Goal: Task Accomplishment & Management: Use online tool/utility

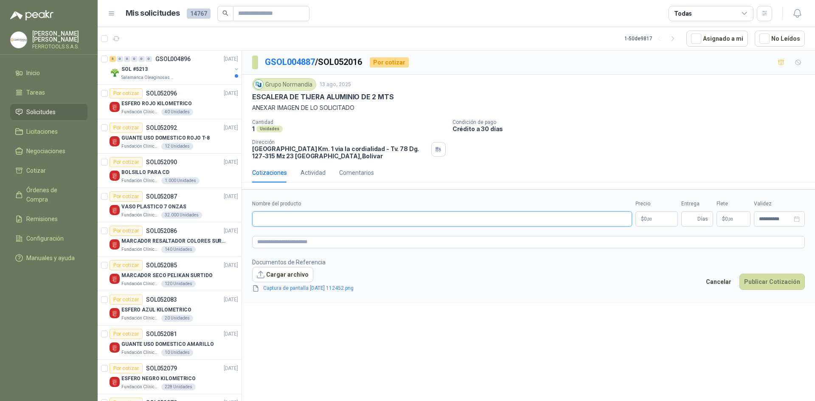
drag, startPoint x: 0, startPoint y: 0, endPoint x: 324, endPoint y: 216, distance: 389.2
click at [324, 216] on input "Nombre del producto" at bounding box center [442, 218] width 380 height 15
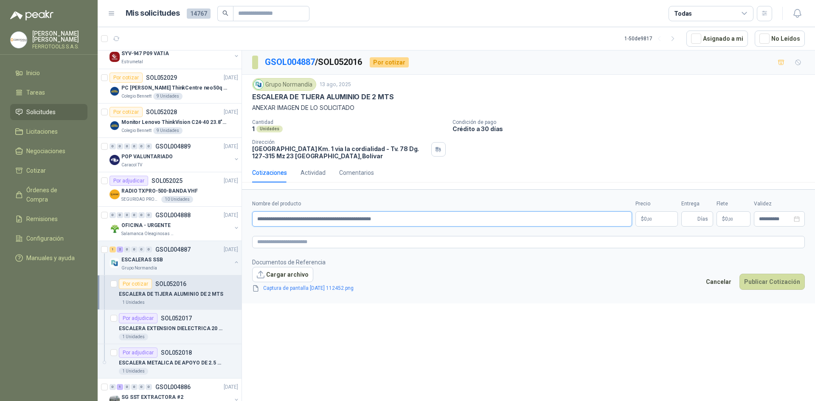
type input "**********"
drag, startPoint x: 436, startPoint y: 220, endPoint x: 206, endPoint y: 218, distance: 230.1
click at [206, 218] on div "5 0 0 0 0 0 GSOL004896 [DATE] SOL #5213 Salamanca Oleaginosas SAS Por cotizar S…" at bounding box center [457, 227] width 718 height 354
click at [352, 242] on textarea at bounding box center [528, 242] width 553 height 12
paste textarea "**********"
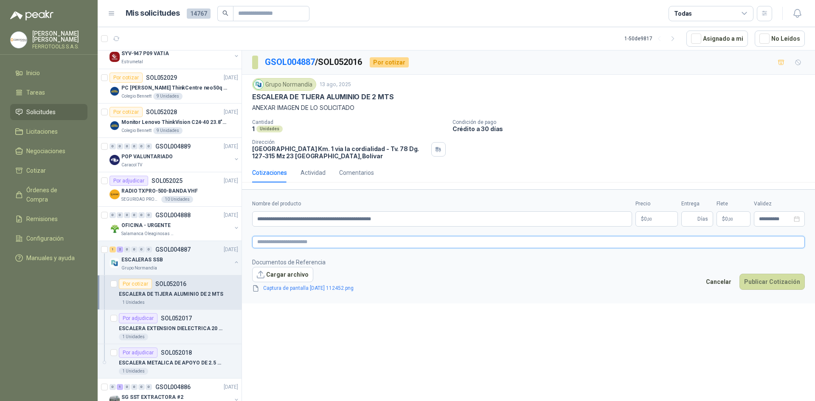
type textarea "**********"
click at [693, 221] on input "Entrega" at bounding box center [691, 219] width 9 height 14
type input "*"
click at [648, 217] on body "[PERSON_NAME] FERROTOOLS S.A.S. Inicio Tareas Solicitudes Licitaciones Negociac…" at bounding box center [407, 200] width 815 height 401
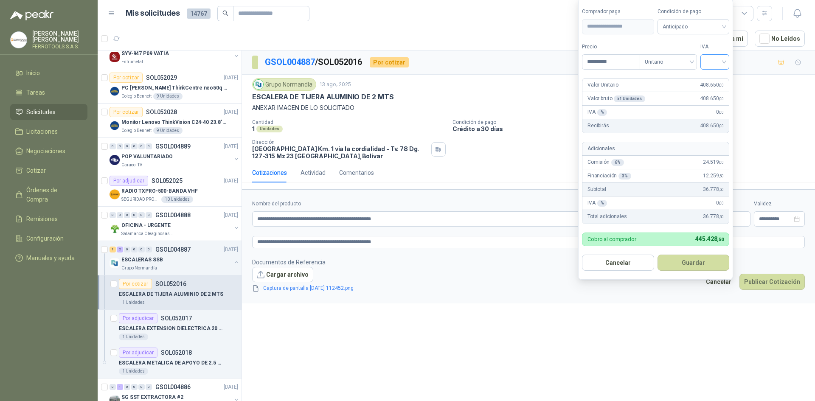
type input "*********"
click at [715, 67] on input "search" at bounding box center [715, 61] width 19 height 13
click at [715, 76] on div "19%" at bounding box center [717, 79] width 16 height 9
click at [697, 267] on button "Guardar" at bounding box center [695, 263] width 73 height 16
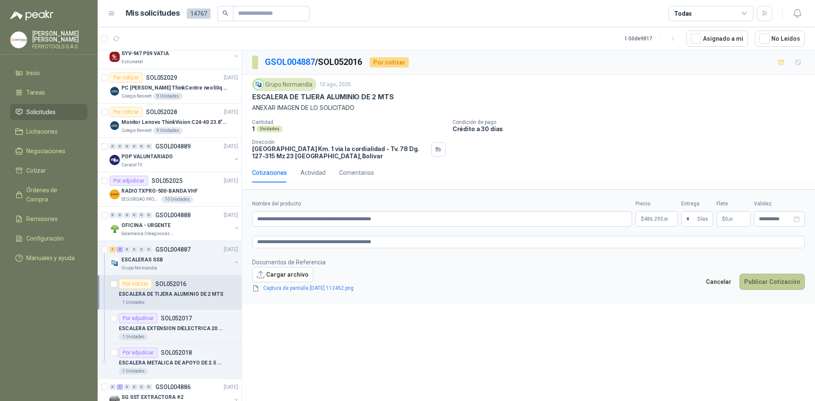
click at [788, 280] on button "Publicar Cotización" at bounding box center [772, 282] width 65 height 16
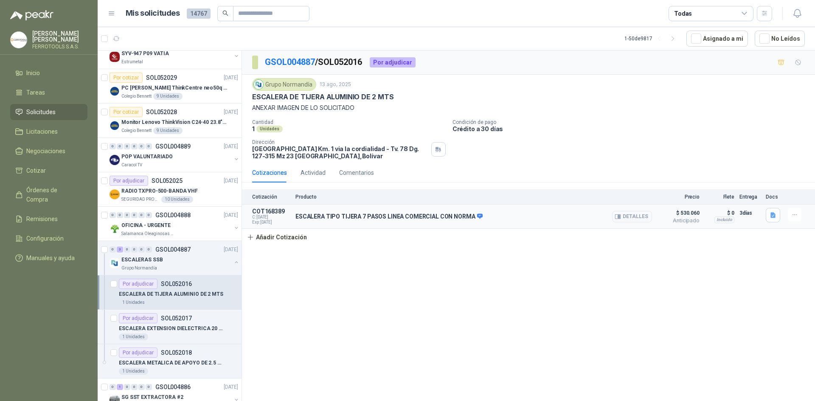
click at [629, 216] on button "Detalles" at bounding box center [632, 216] width 40 height 11
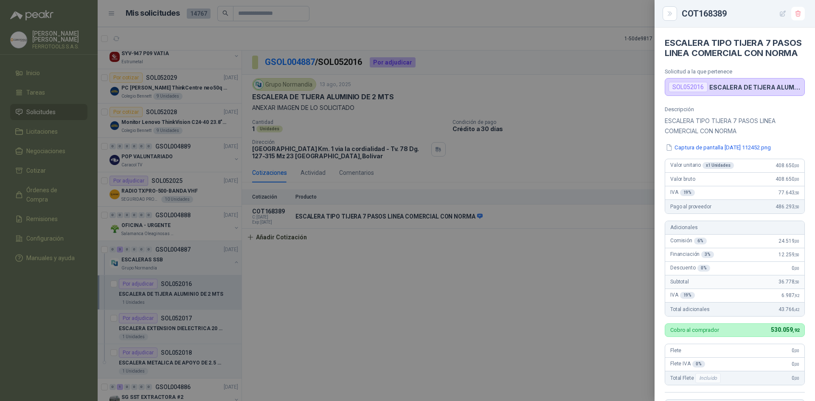
click at [784, 9] on button "button" at bounding box center [783, 14] width 14 height 14
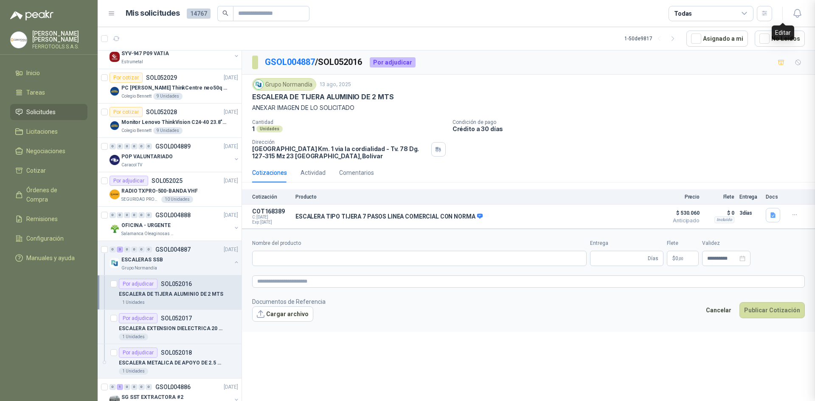
type input "**********"
type input "*"
type textarea "**********"
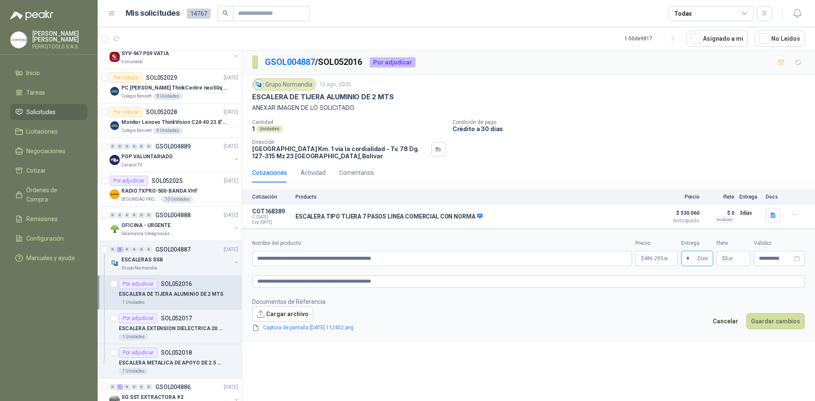
drag, startPoint x: 688, startPoint y: 256, endPoint x: 672, endPoint y: 256, distance: 15.7
click at [672, 256] on div "**********" at bounding box center [528, 252] width 553 height 27
type input "*"
click at [757, 327] on button "Guardar cambios" at bounding box center [775, 321] width 59 height 16
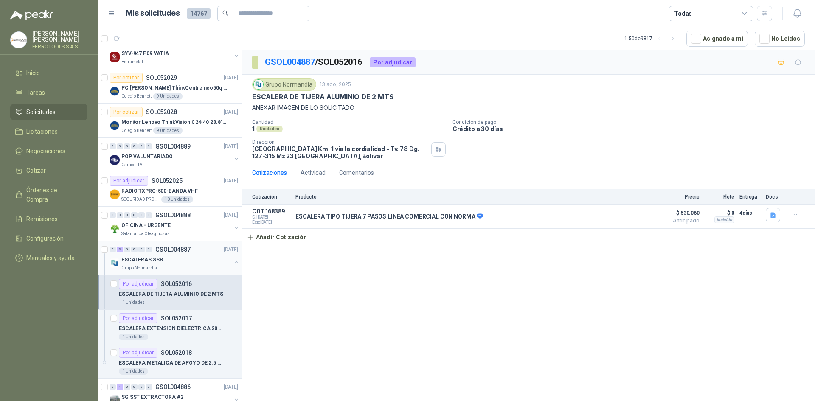
click at [233, 265] on button "button" at bounding box center [236, 262] width 7 height 7
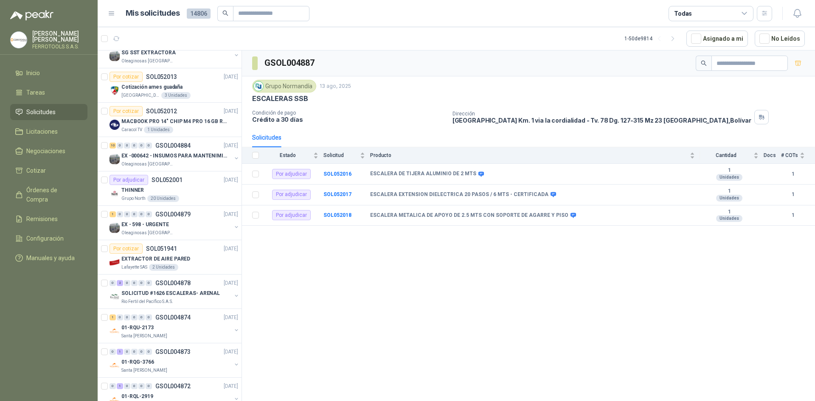
scroll to position [977, 0]
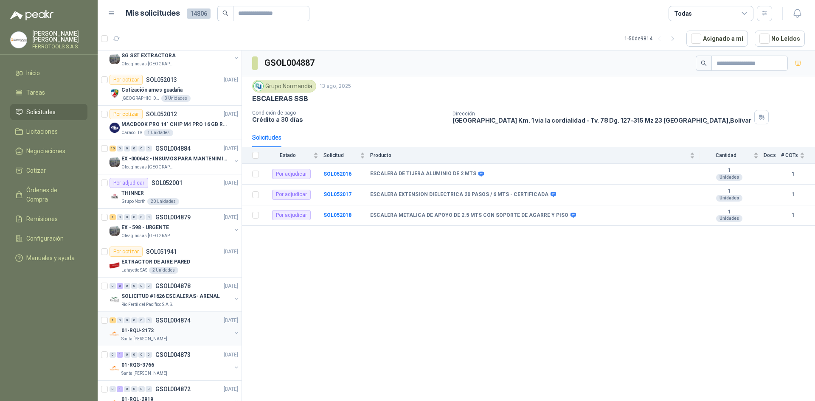
click at [183, 330] on div "01-RQU-2173" at bounding box center [176, 331] width 110 height 10
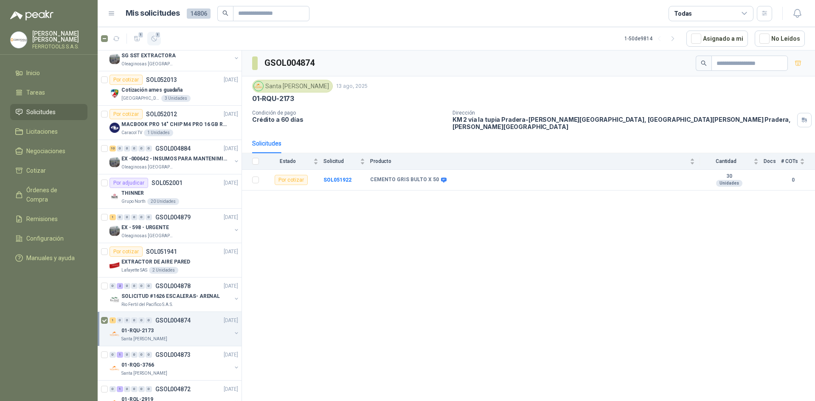
click at [157, 38] on span "1" at bounding box center [158, 34] width 6 height 7
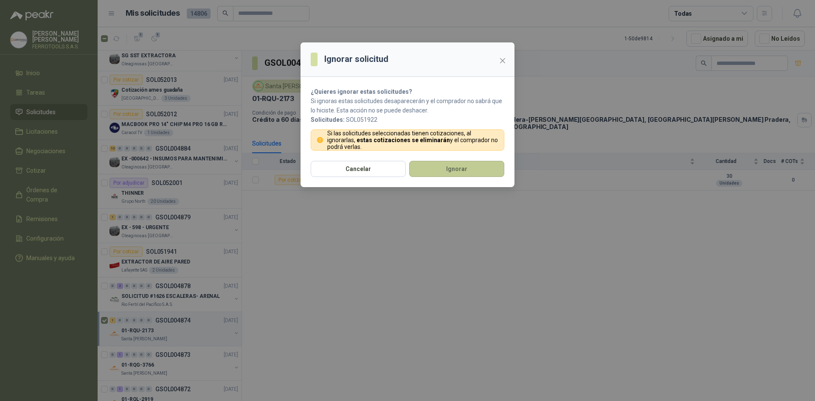
click at [487, 174] on button "Ignorar" at bounding box center [456, 169] width 95 height 16
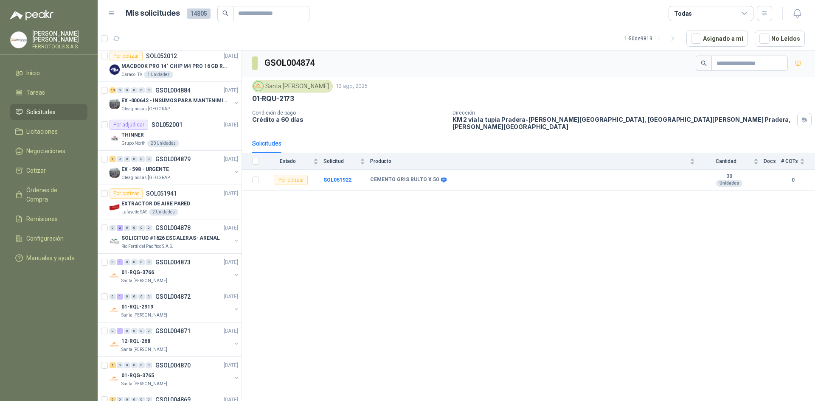
scroll to position [1146, 0]
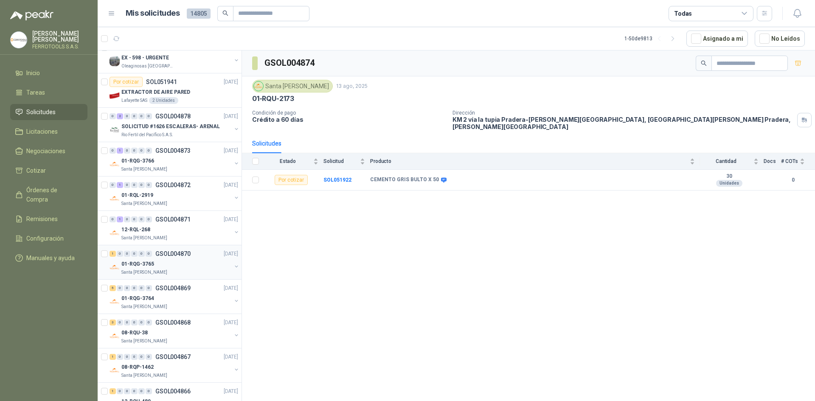
click at [177, 259] on div "1 0 0 0 0 0 GSOL004870 13/08/25" at bounding box center [175, 254] width 130 height 10
click at [185, 304] on div "Santa [PERSON_NAME]" at bounding box center [176, 307] width 110 height 7
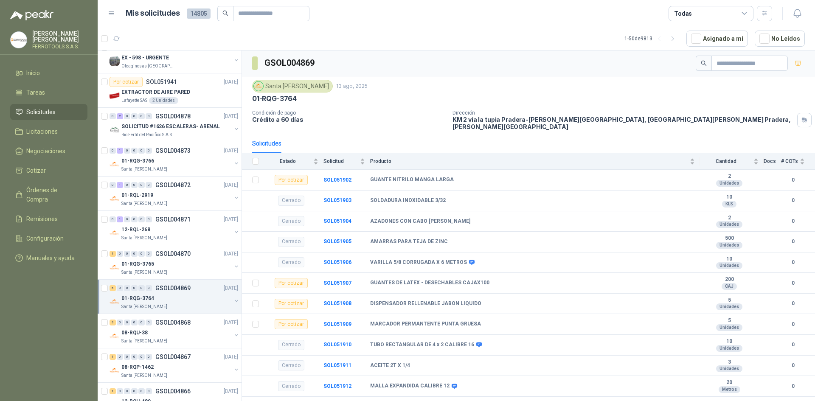
scroll to position [934, 0]
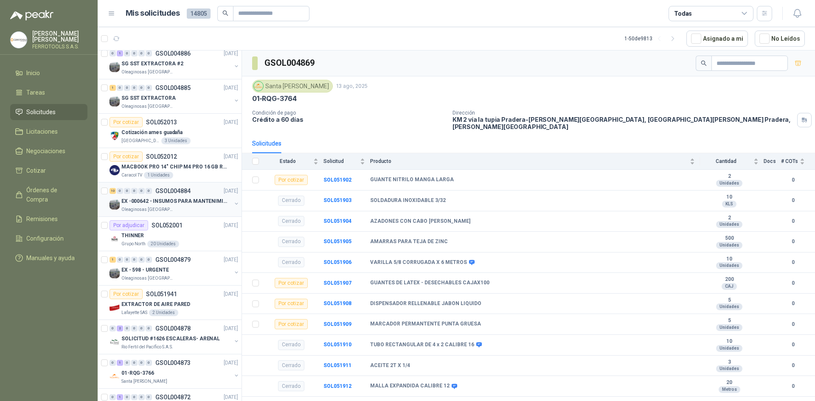
click at [189, 199] on p "EX -000642 - INSUMOS PARA MANTENIMIENTO PREVENTIVO" at bounding box center [174, 201] width 106 height 8
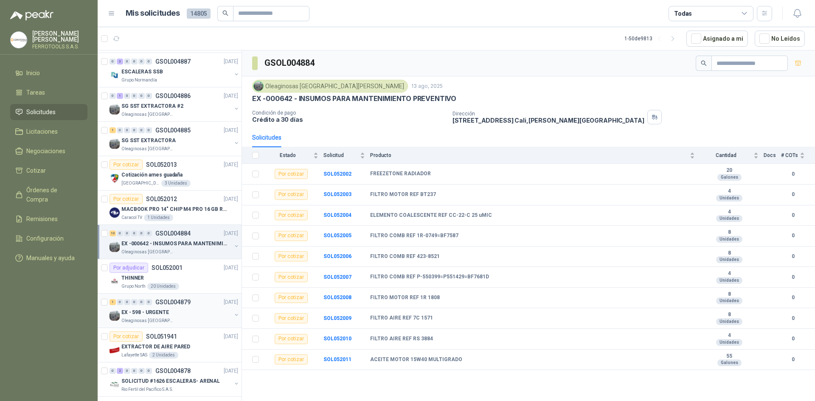
scroll to position [849, 0]
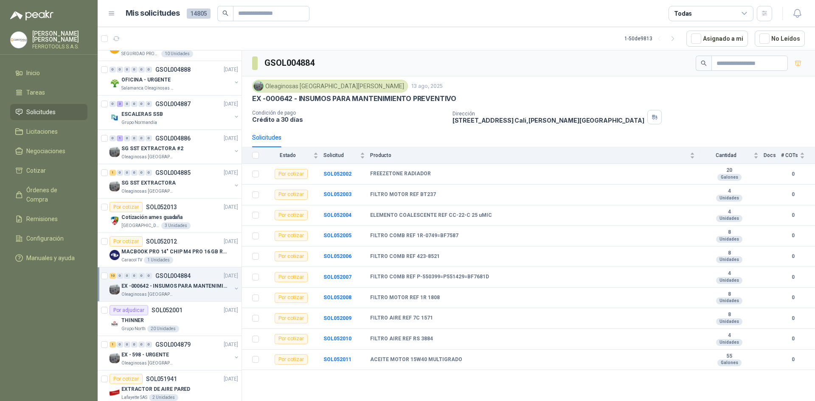
click at [194, 293] on div "Oleaginosas [GEOGRAPHIC_DATA][PERSON_NAME]" at bounding box center [176, 294] width 110 height 7
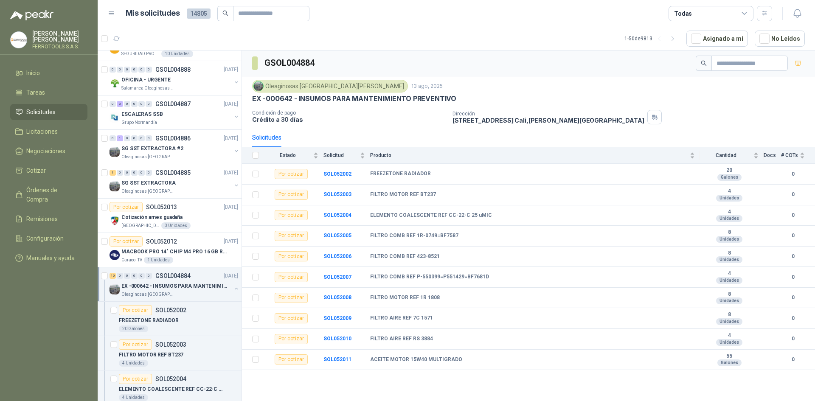
click at [194, 293] on div "Oleaginosas [GEOGRAPHIC_DATA][PERSON_NAME]" at bounding box center [176, 294] width 110 height 7
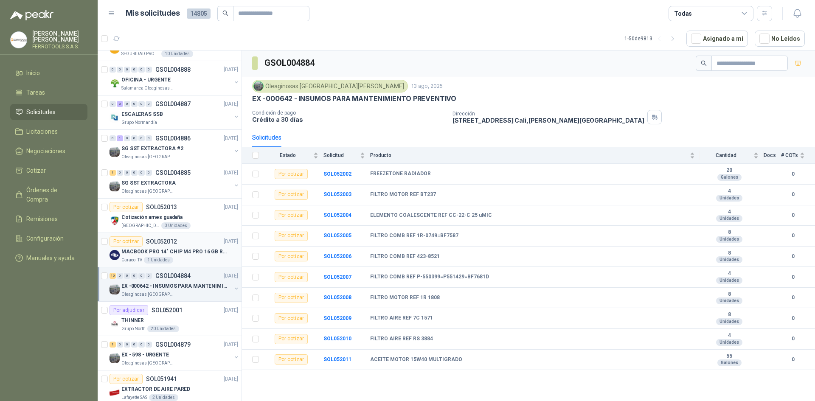
click at [198, 251] on p "MACBOOK PRO 14" CHIP M4 PRO 16 GB RAM 1TB" at bounding box center [174, 252] width 106 height 8
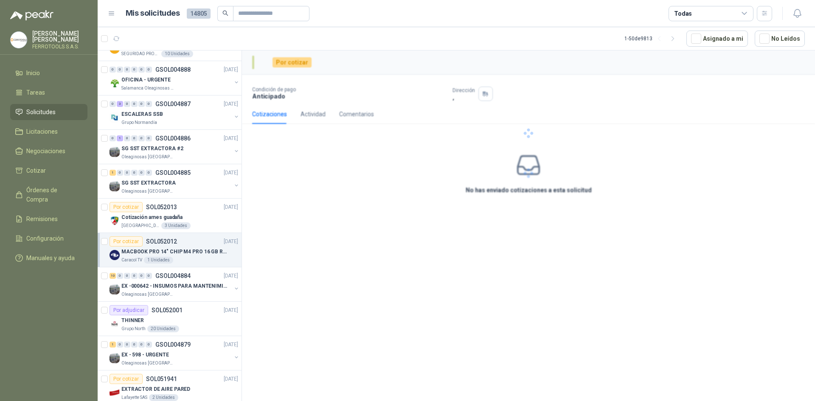
scroll to position [764, 0]
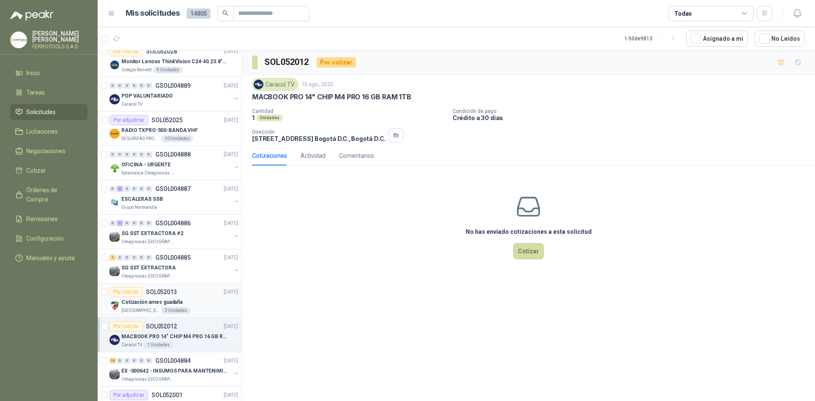
click at [191, 297] on div "Por cotizar SOL052013 13/08/25" at bounding box center [174, 292] width 129 height 10
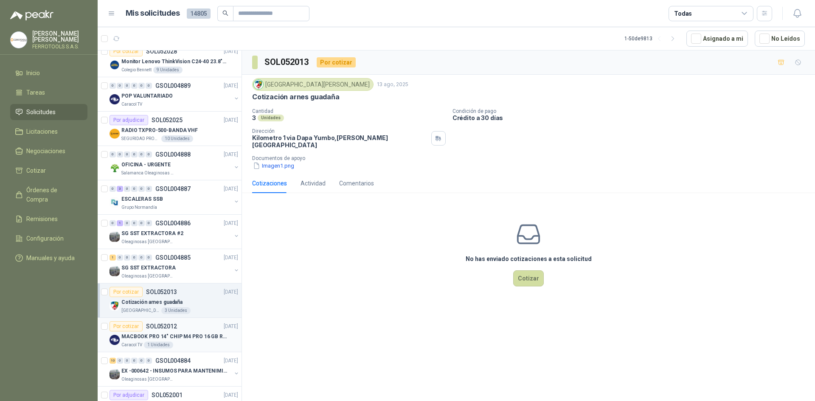
scroll to position [807, 0]
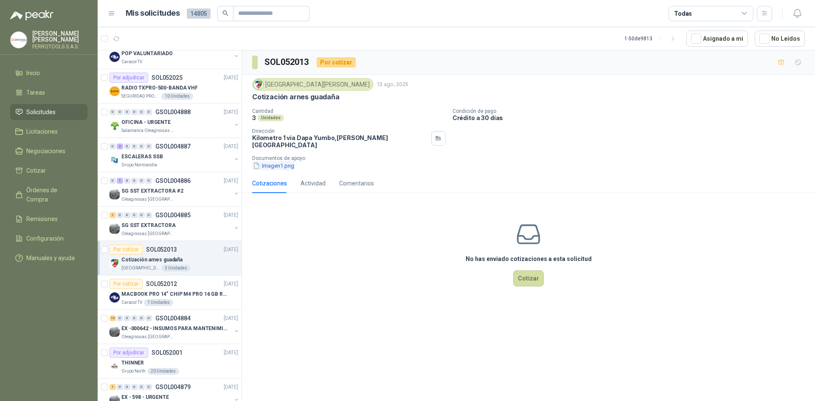
click at [280, 161] on button "Imagen1.png" at bounding box center [273, 165] width 43 height 9
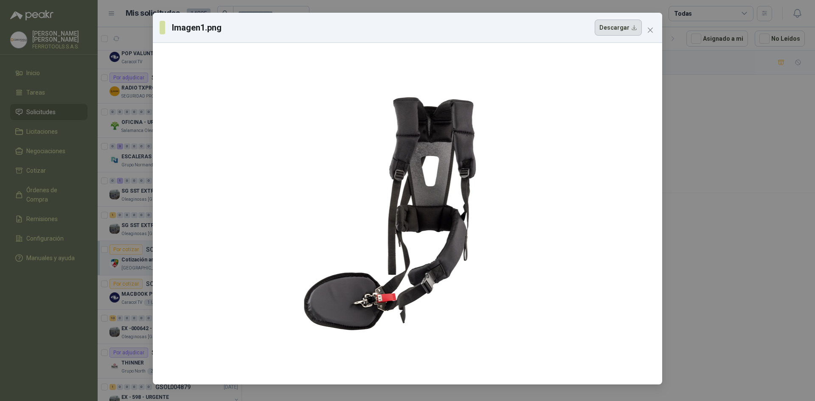
click at [608, 30] on button "Descargar" at bounding box center [618, 28] width 47 height 16
click at [711, 123] on div "Imagen1.png Descargar" at bounding box center [407, 200] width 815 height 401
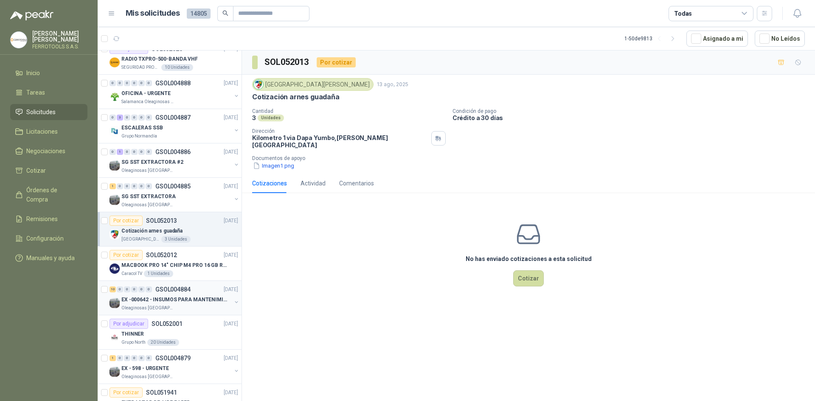
scroll to position [849, 0]
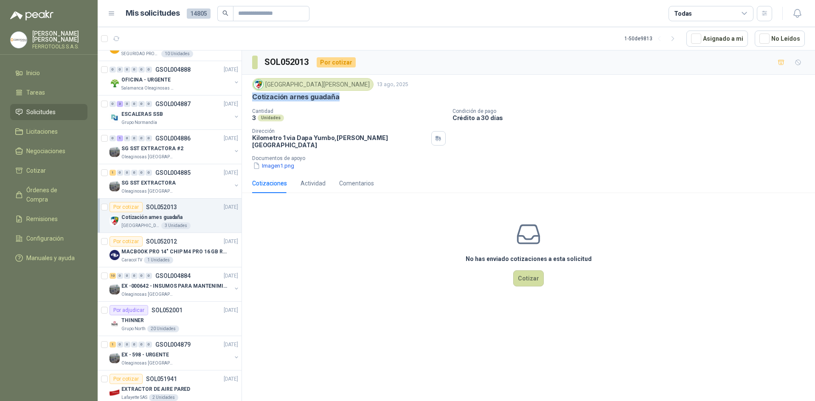
drag, startPoint x: 345, startPoint y: 95, endPoint x: 248, endPoint y: 98, distance: 96.4
click at [248, 98] on div "Colegio Jefferson 13 ago, 2025 Cotización arnes guadaña Cantidad 3 Unidades Con…" at bounding box center [528, 124] width 573 height 99
copy p "Cotización arnes guadaña"
click at [194, 181] on div "SG SST EXTRACTORA" at bounding box center [176, 183] width 110 height 10
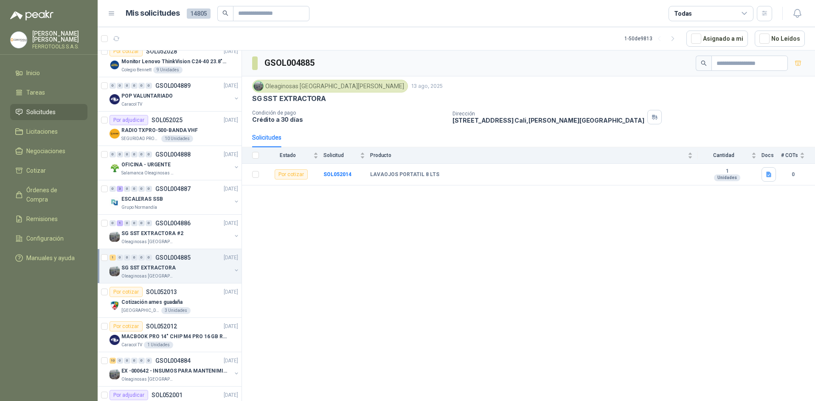
scroll to position [722, 0]
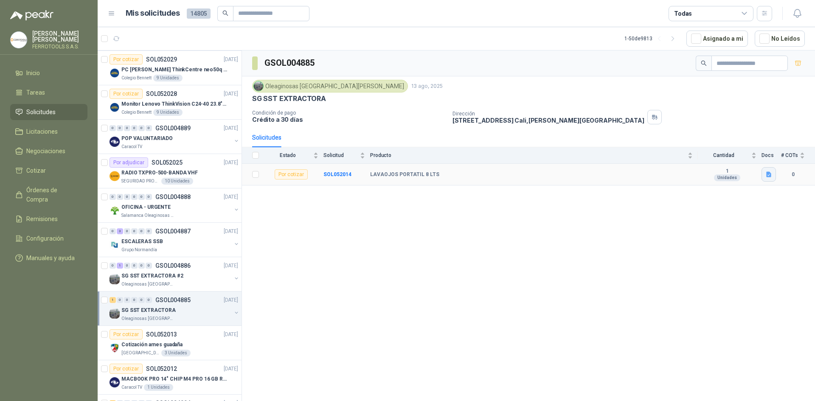
click at [768, 173] on icon "button" at bounding box center [768, 175] width 5 height 6
click at [730, 159] on button "ESTACION LAVA OJOS.jpeg" at bounding box center [731, 156] width 79 height 9
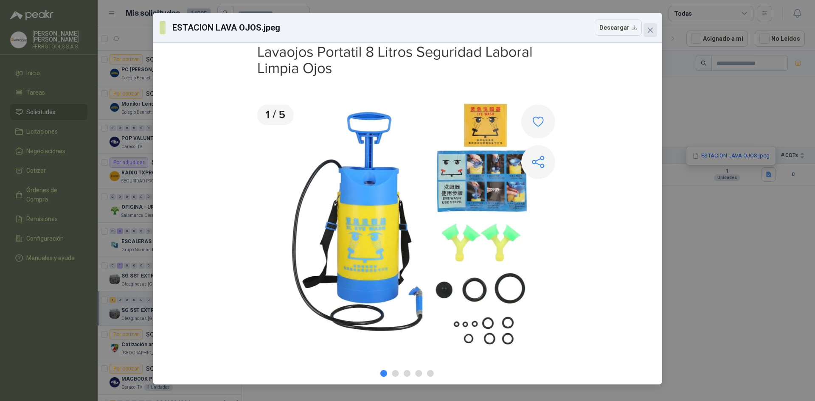
click at [650, 28] on icon "close" at bounding box center [650, 30] width 7 height 7
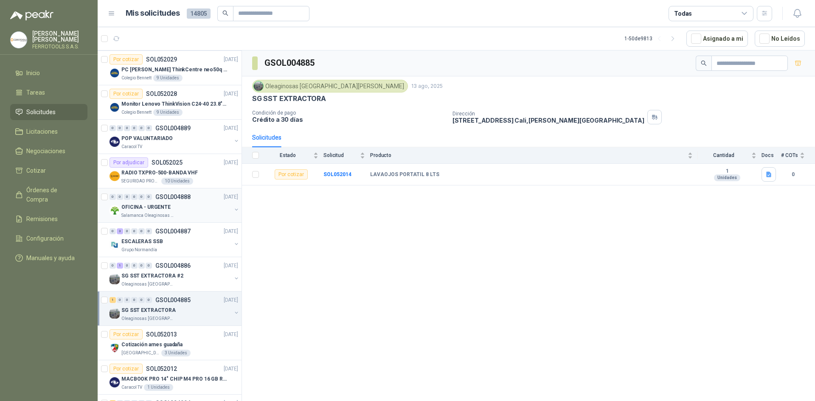
drag, startPoint x: 193, startPoint y: 208, endPoint x: 194, endPoint y: 204, distance: 4.3
click at [193, 208] on div "OFICINA - URGENTE" at bounding box center [176, 207] width 110 height 10
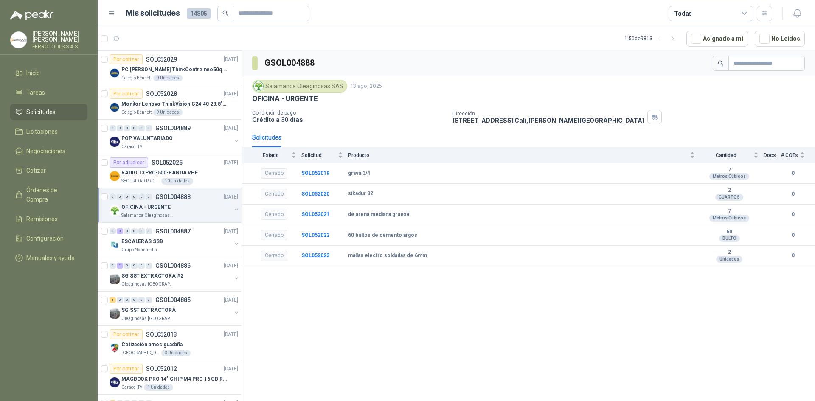
click at [194, 203] on div "OFICINA - URGENTE" at bounding box center [176, 207] width 110 height 10
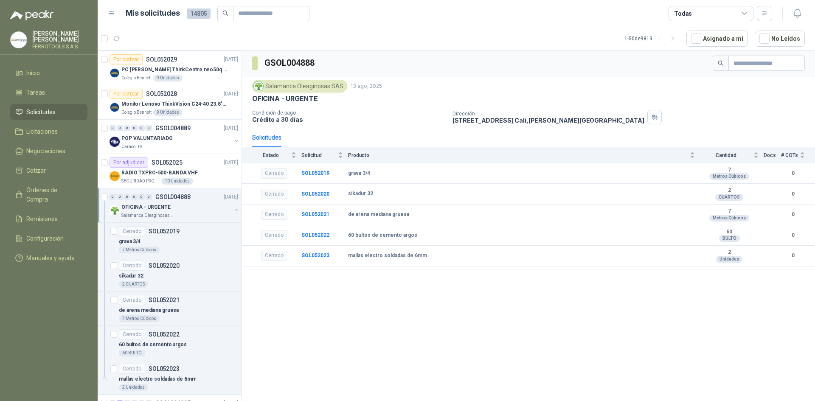
click at [225, 208] on div "OFICINA - URGENTE Salamanca Oleaginosas SAS" at bounding box center [175, 210] width 130 height 17
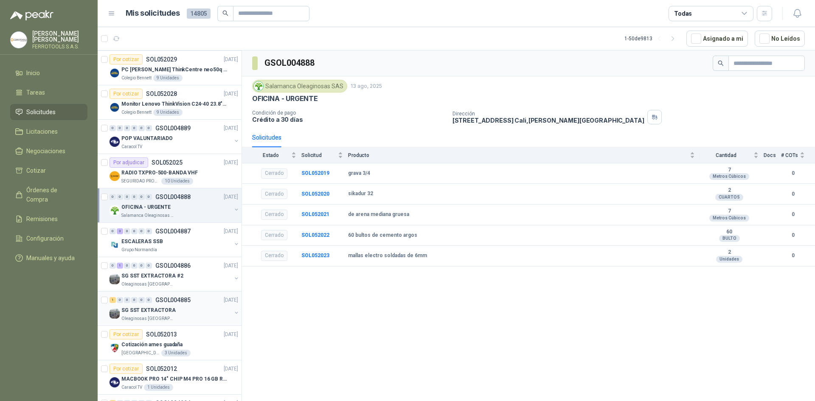
click at [187, 314] on div "SG SST EXTRACTORA" at bounding box center [176, 310] width 110 height 10
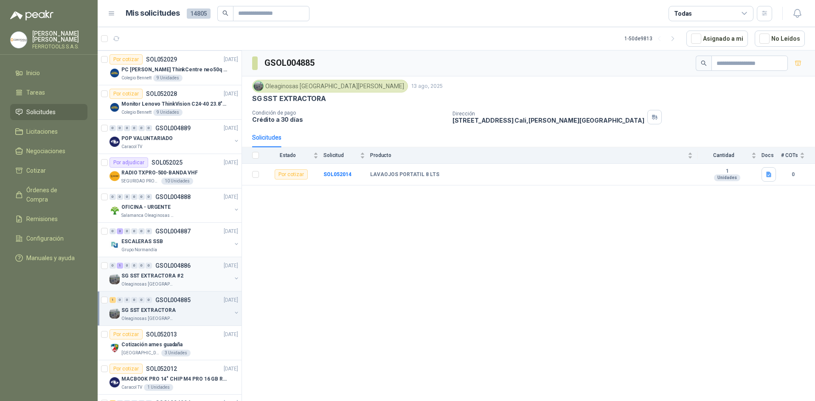
click at [185, 272] on div "SG SST EXTRACTORA #2" at bounding box center [176, 276] width 110 height 10
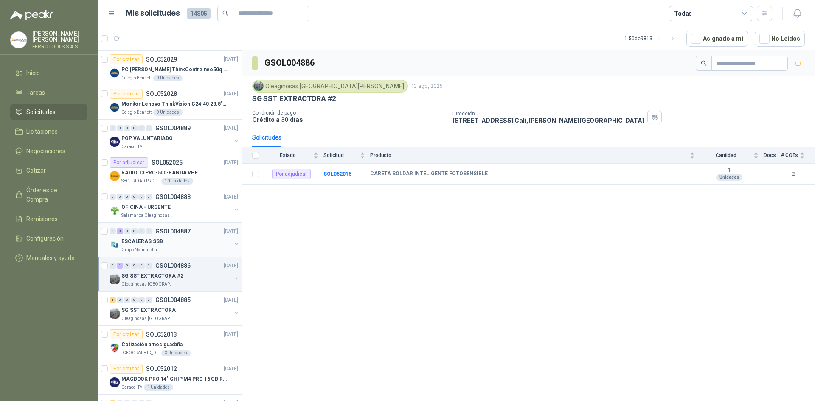
scroll to position [679, 0]
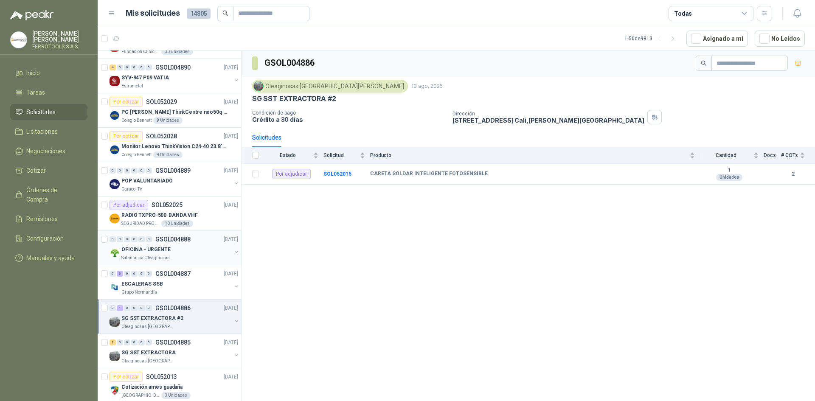
click at [189, 242] on p "GSOL004888" at bounding box center [172, 239] width 35 height 6
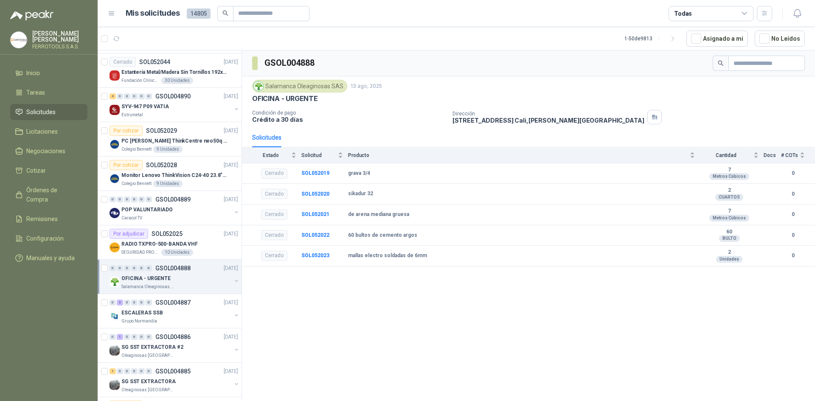
scroll to position [637, 0]
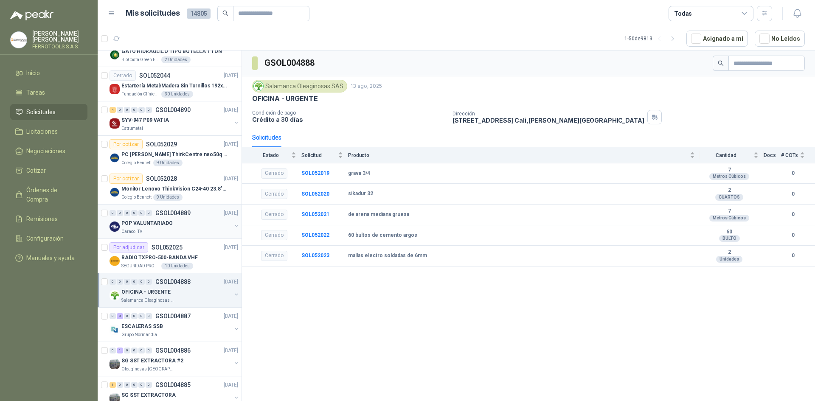
click at [196, 223] on div "POP VALUNTARIADO" at bounding box center [176, 223] width 110 height 10
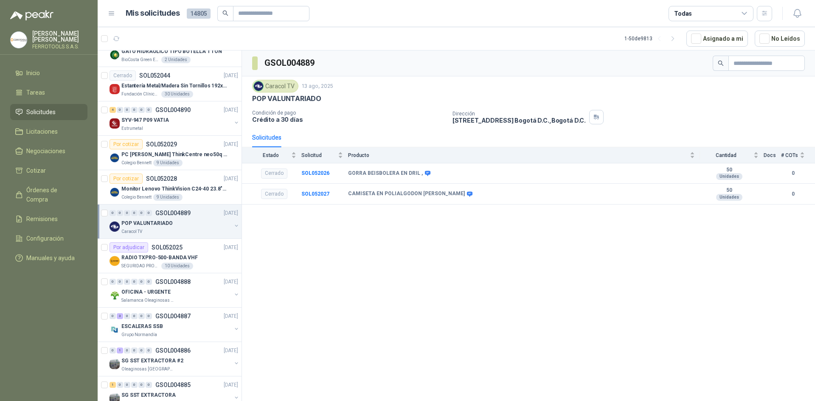
scroll to position [594, 0]
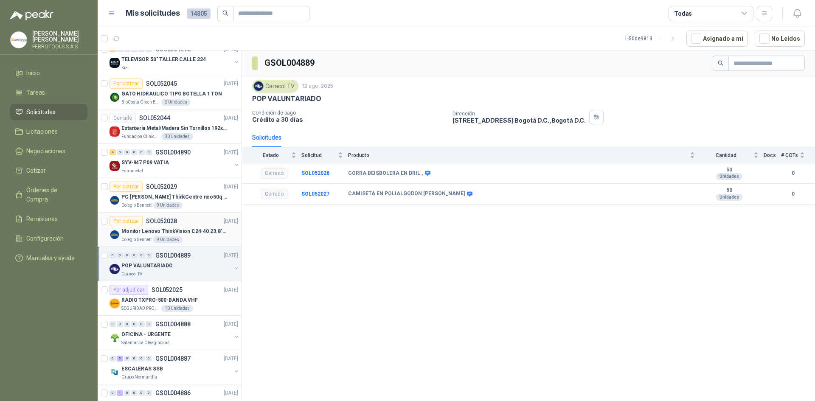
click at [99, 221] on article "Por cotizar SOL052028 13/08/25 Monitor Lenovo ThinkVision C24-40 23.8" 3YW Col…" at bounding box center [170, 230] width 144 height 34
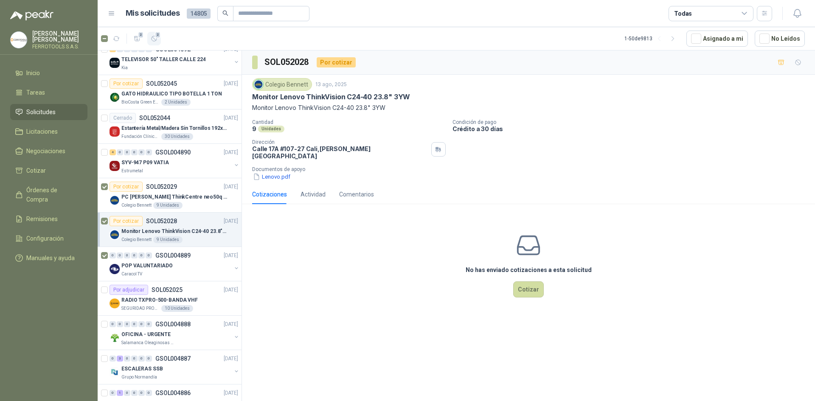
click at [160, 36] on span "2" at bounding box center [158, 34] width 6 height 7
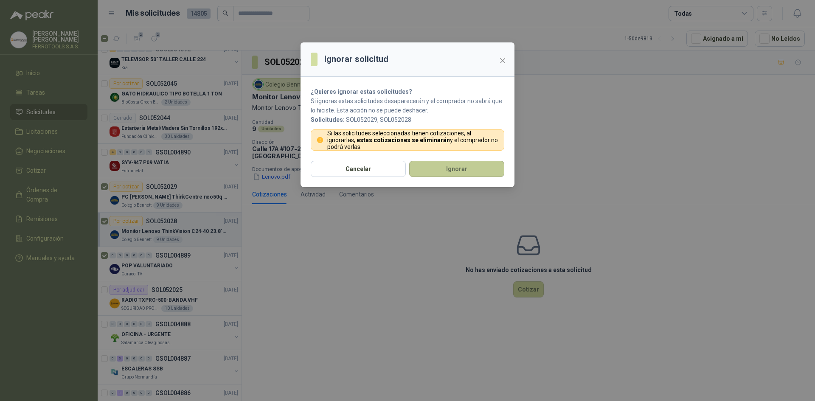
click at [441, 163] on button "Ignorar" at bounding box center [456, 169] width 95 height 16
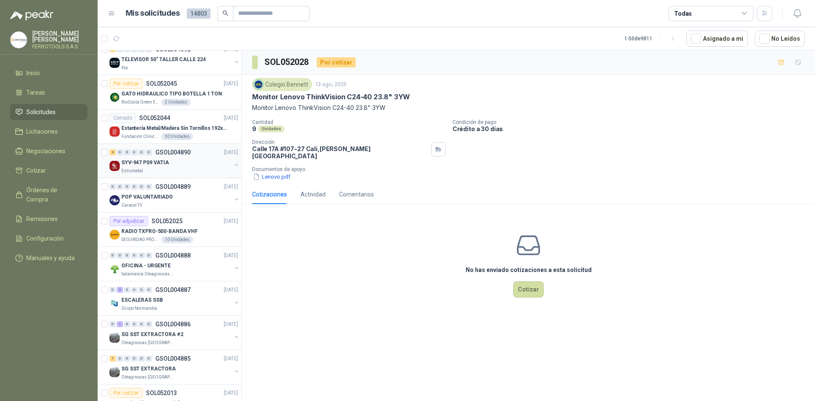
click at [176, 175] on div "4 0 0 0 0 0 GSOL004890 13/08/25 SYV-947 P09 VATIA Estrumetal" at bounding box center [170, 161] width 144 height 34
click at [168, 167] on div "SYV-947 P09 VATIA" at bounding box center [176, 163] width 110 height 10
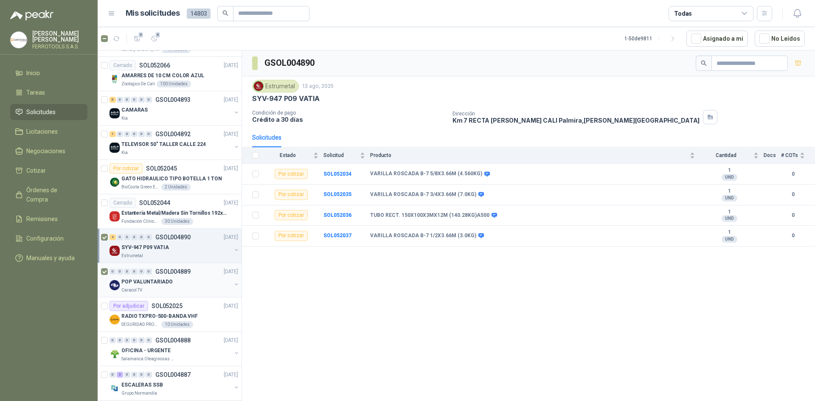
scroll to position [467, 0]
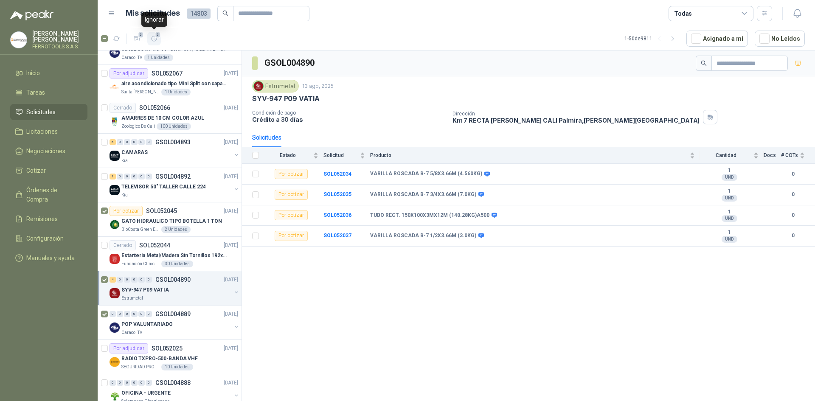
click at [159, 37] on span "5" at bounding box center [158, 34] width 6 height 7
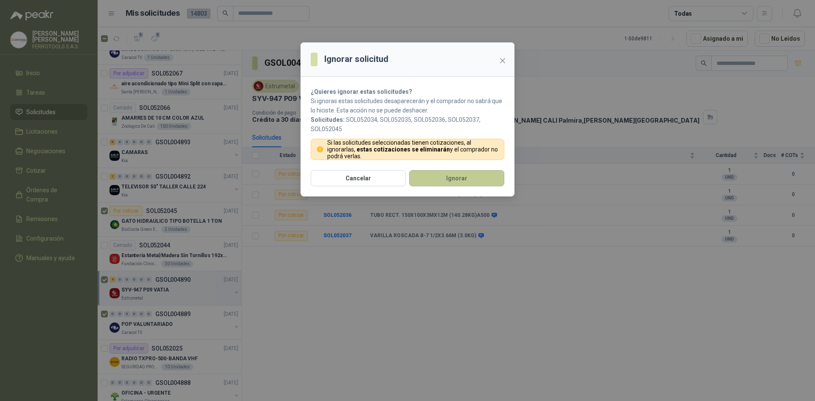
click at [467, 178] on button "Ignorar" at bounding box center [456, 178] width 95 height 16
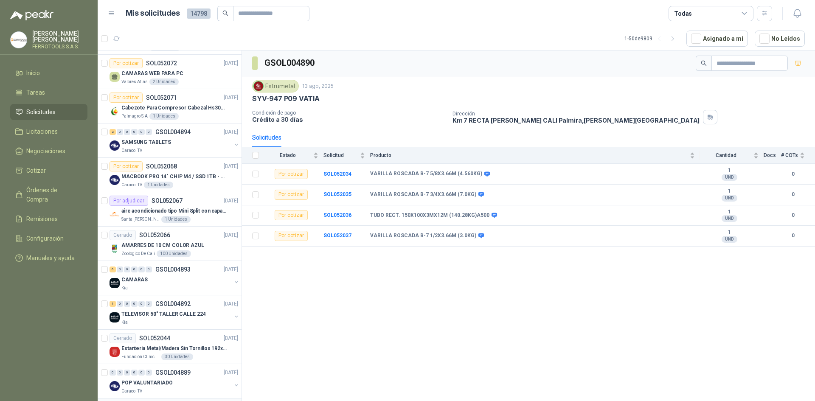
scroll to position [297, 0]
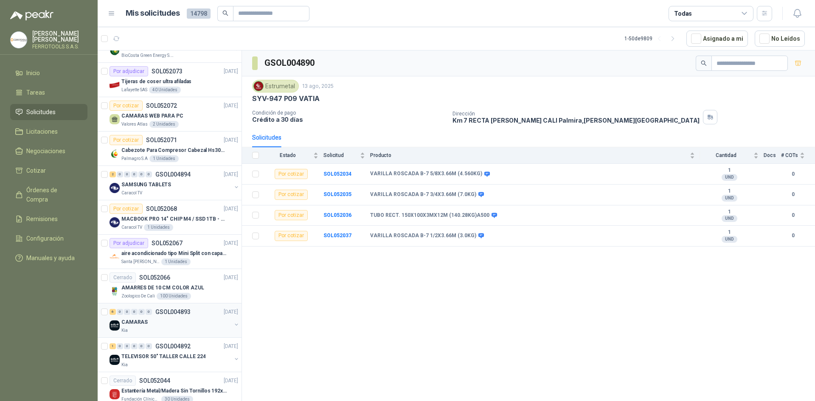
click at [191, 315] on div "6 0 0 0 0 0 GSOL004893 13/08/25" at bounding box center [175, 312] width 130 height 10
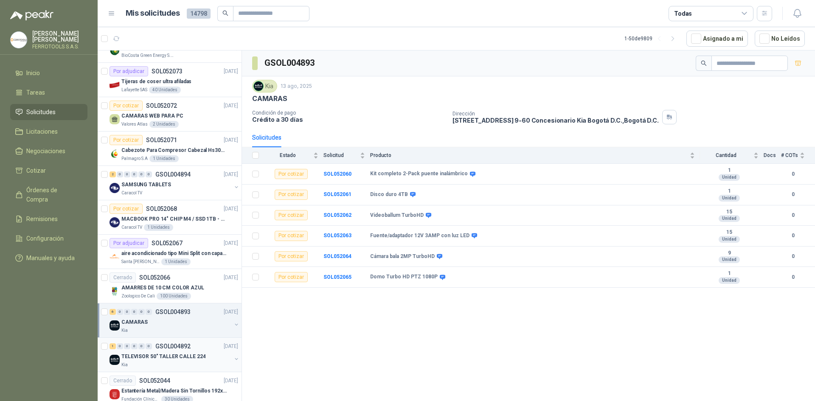
click at [186, 359] on p "TELEVISOR 50" TALLER CALLE 224" at bounding box center [163, 357] width 84 height 8
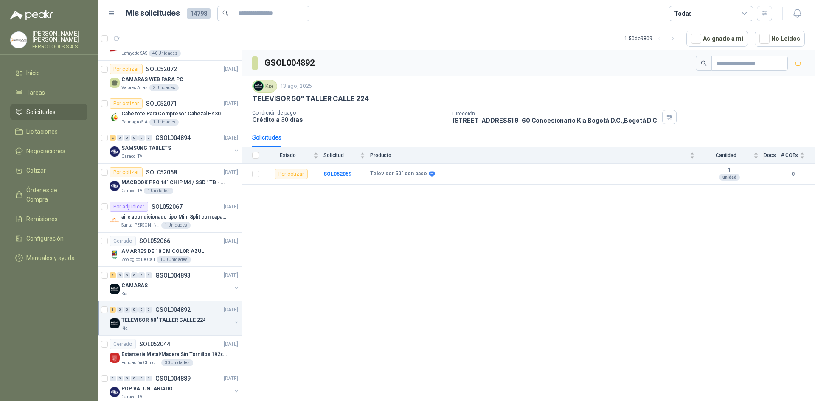
scroll to position [340, 0]
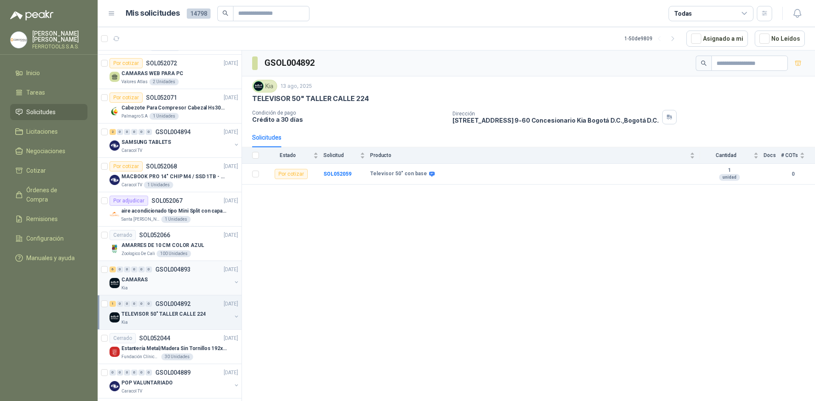
click at [182, 286] on div "Kia" at bounding box center [176, 288] width 110 height 7
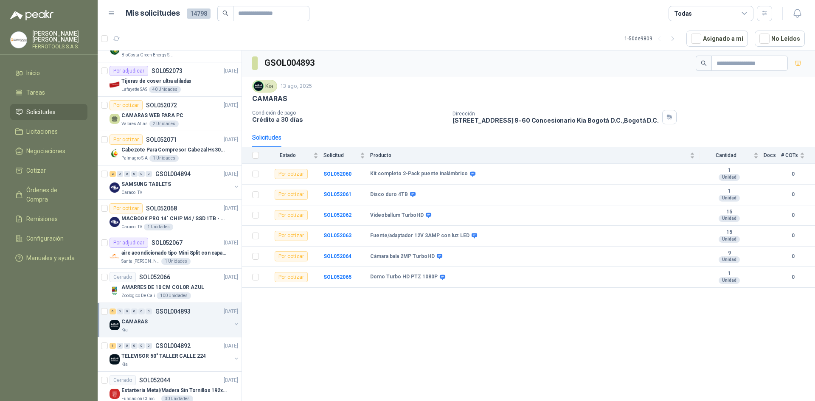
scroll to position [297, 0]
click at [191, 288] on p "AMARRES DE 10 CM COLOR AZUL" at bounding box center [162, 288] width 83 height 8
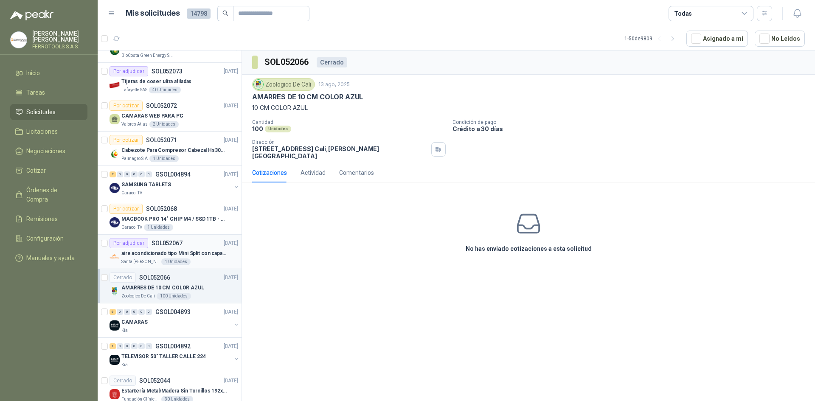
click at [197, 257] on p "aire acondicionado tipo Mini Split con capacidad de 12000 BTU a 110V o 220V" at bounding box center [174, 254] width 106 height 8
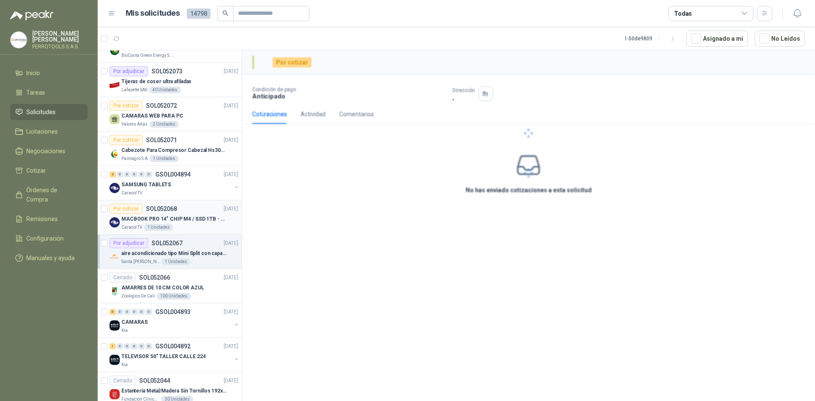
click at [205, 220] on p "MACBOOK PRO 14" CHIP M4 / SSD 1TB - 24 GB RAM" at bounding box center [174, 219] width 106 height 8
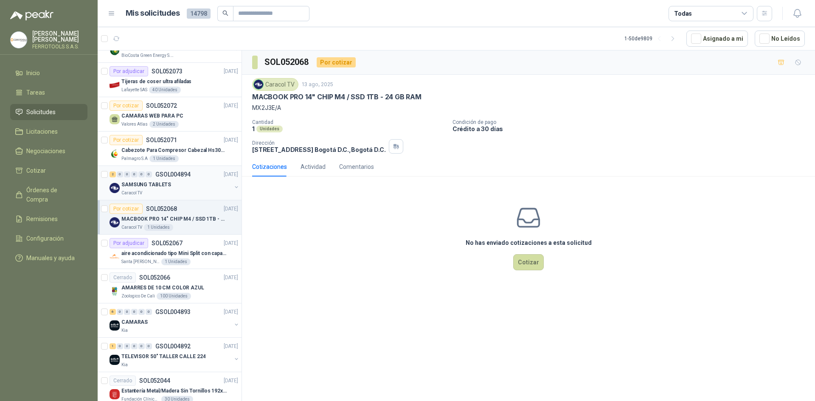
click at [186, 178] on div "2 0 0 0 0 0 GSOL004894 13/08/25" at bounding box center [175, 174] width 130 height 10
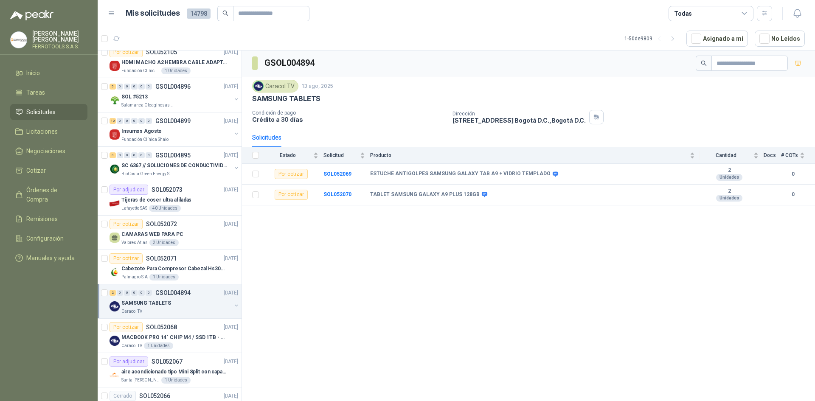
scroll to position [170, 0]
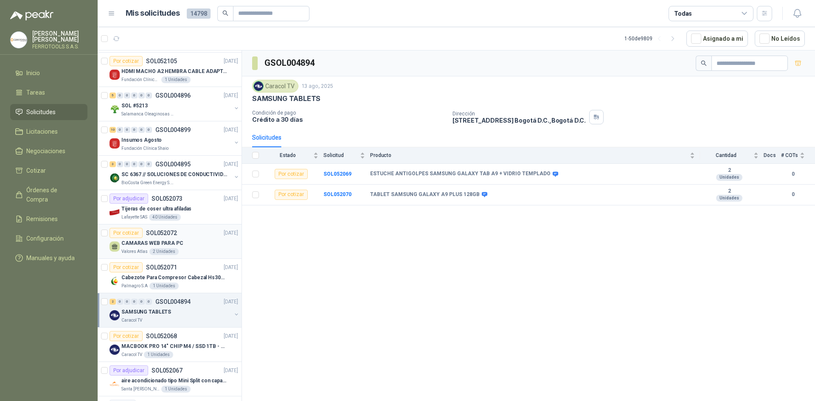
click at [189, 240] on div "CAMARAS WEB PARA PC" at bounding box center [179, 243] width 117 height 10
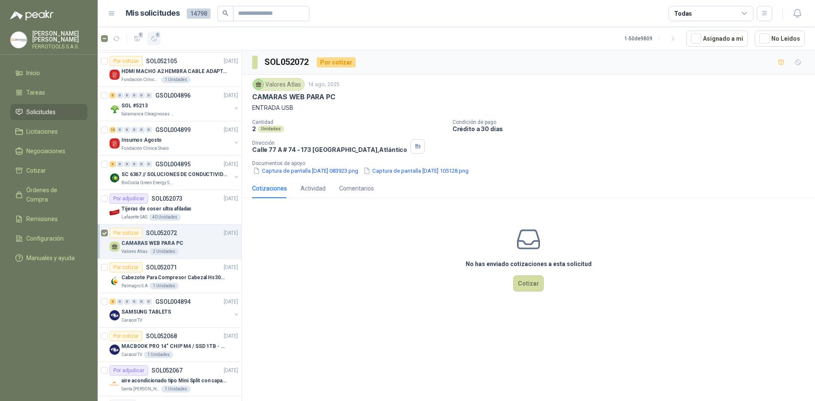
click at [157, 38] on span "1" at bounding box center [158, 34] width 6 height 7
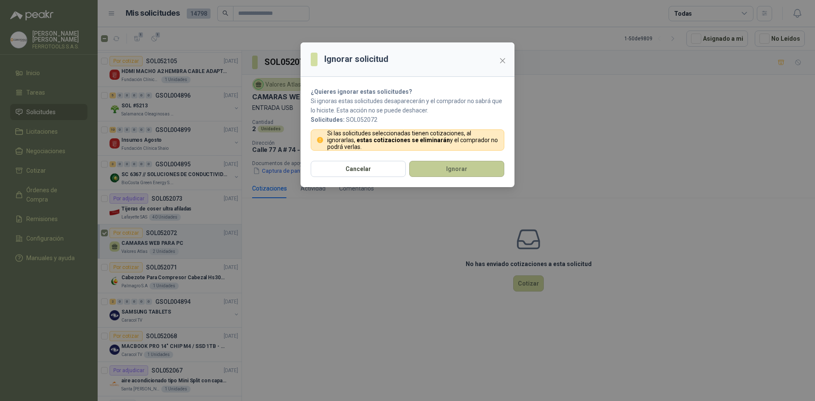
click at [430, 164] on button "Ignorar" at bounding box center [456, 169] width 95 height 16
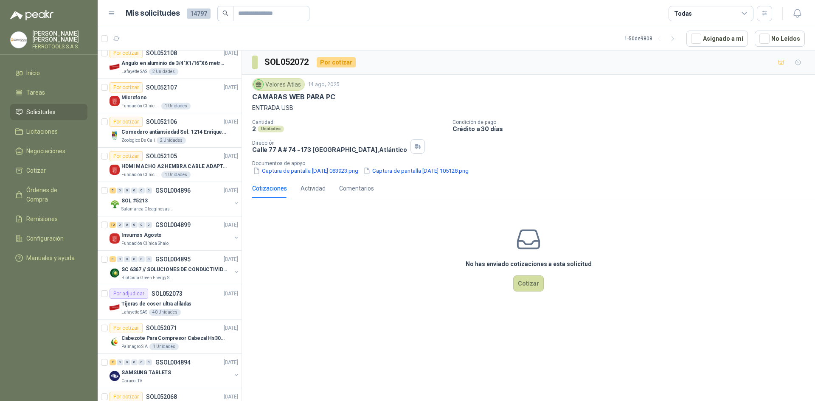
scroll to position [42, 0]
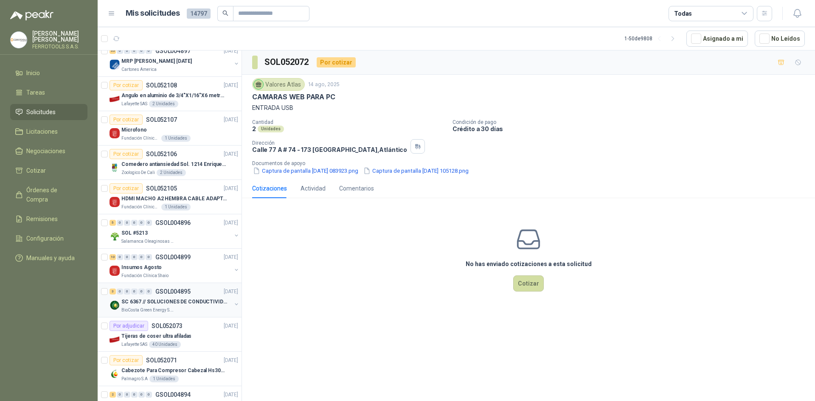
click at [191, 299] on p "SC 6367 // SOLUCIONES DE CONDUCTIVIDAD" at bounding box center [174, 302] width 106 height 8
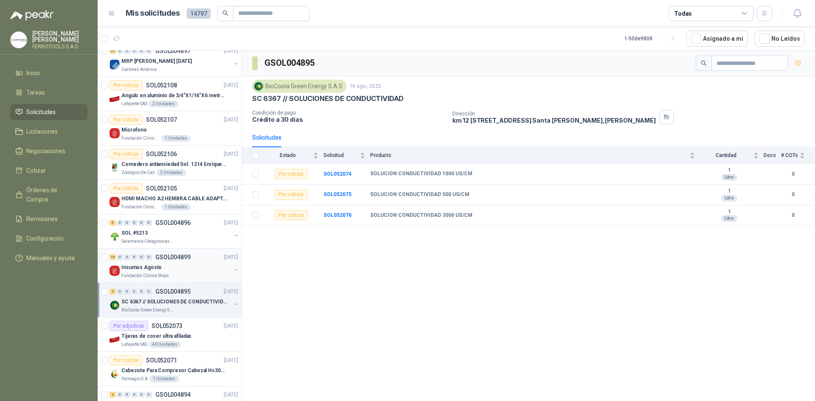
click at [160, 262] on div "10 0 0 0 0 0 GSOL004899 14/08/25" at bounding box center [175, 257] width 130 height 10
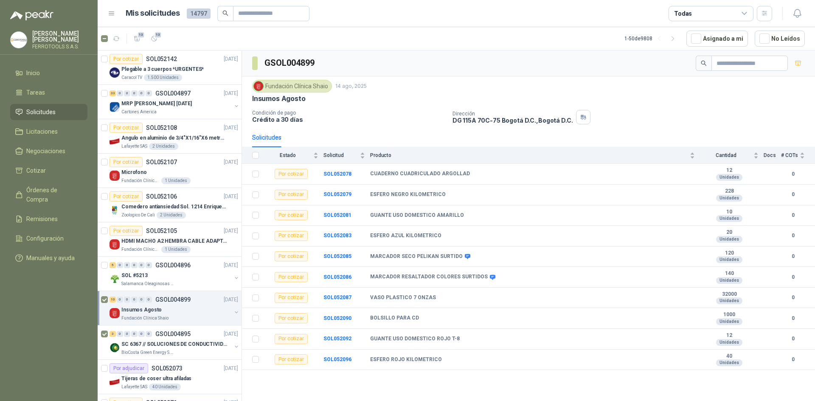
click at [161, 41] on article "13 13 1 - 50 de 9808 Asignado a mi No Leídos" at bounding box center [457, 38] width 718 height 23
click at [163, 42] on article "13 13 1 - 50 de 9808 Asignado a mi No Leídos" at bounding box center [457, 38] width 718 height 23
click at [153, 41] on icon "button" at bounding box center [154, 38] width 5 height 5
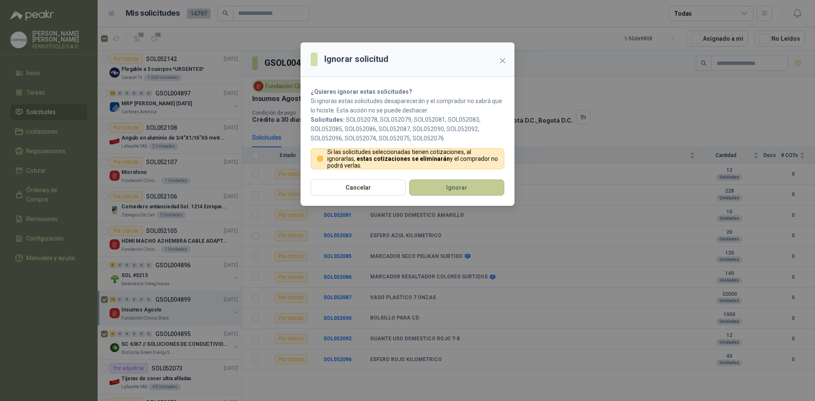
click at [431, 190] on button "Ignorar" at bounding box center [456, 188] width 95 height 16
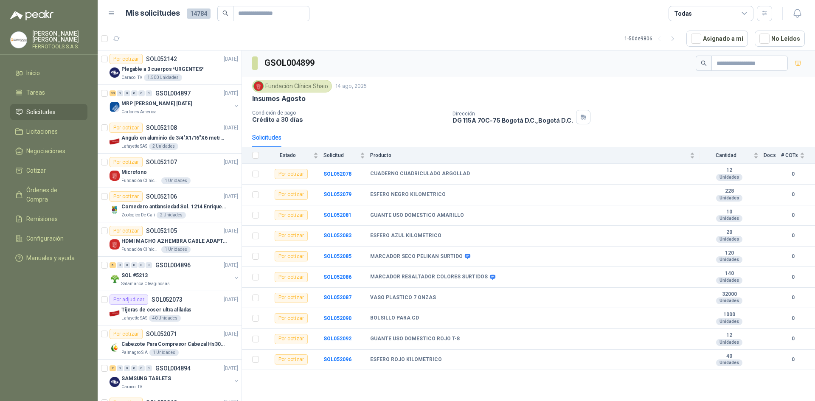
click at [159, 267] on p "GSOL004896" at bounding box center [172, 265] width 35 height 6
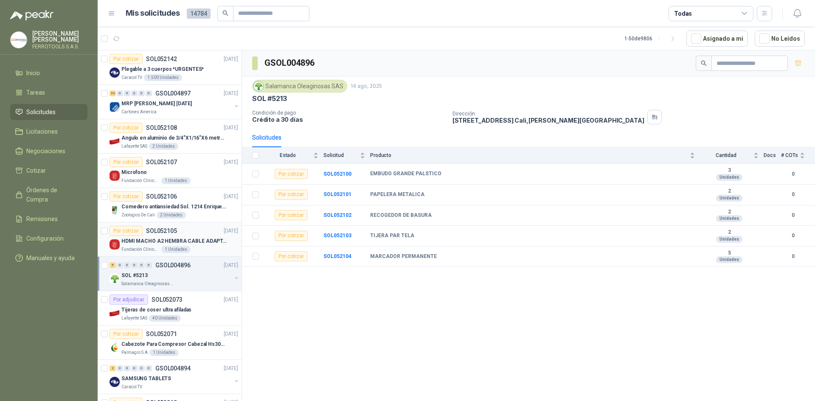
click at [124, 237] on p "HDMI MACHO A2 HEMBRA CABLE ADAPTADOR CONVERTIDOR FOR MONIT" at bounding box center [174, 241] width 106 height 8
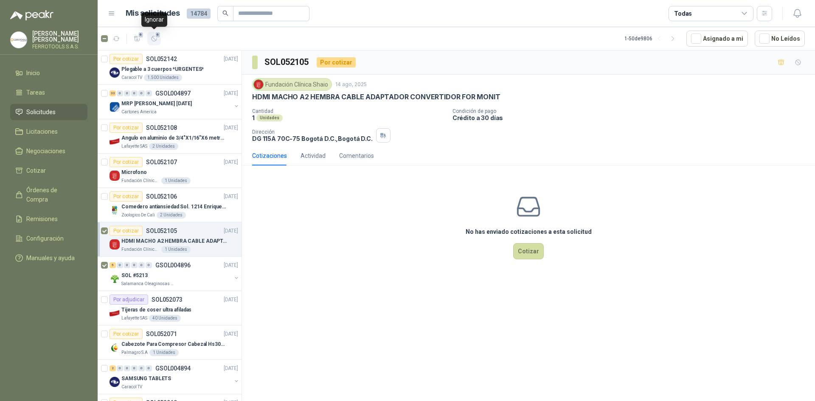
click at [150, 40] on button "6" at bounding box center [154, 39] width 14 height 14
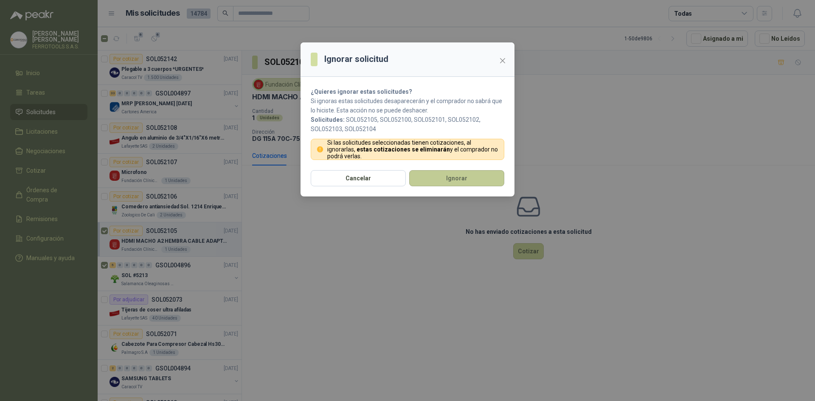
click at [428, 175] on button "Ignorar" at bounding box center [456, 178] width 95 height 16
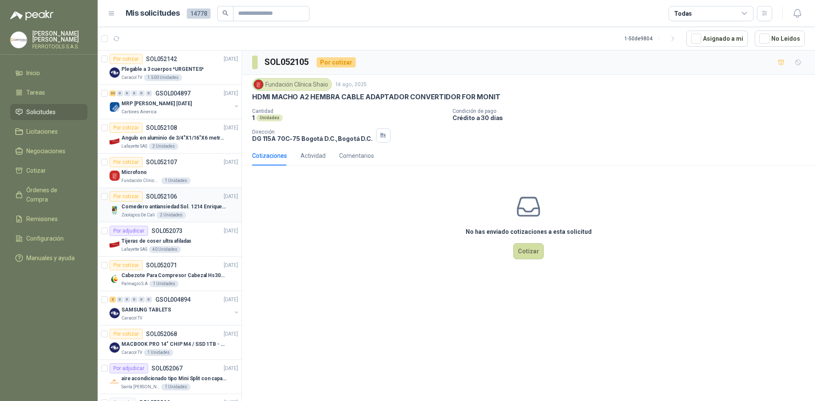
click at [152, 212] on p "Zoologico De Cali" at bounding box center [138, 215] width 34 height 7
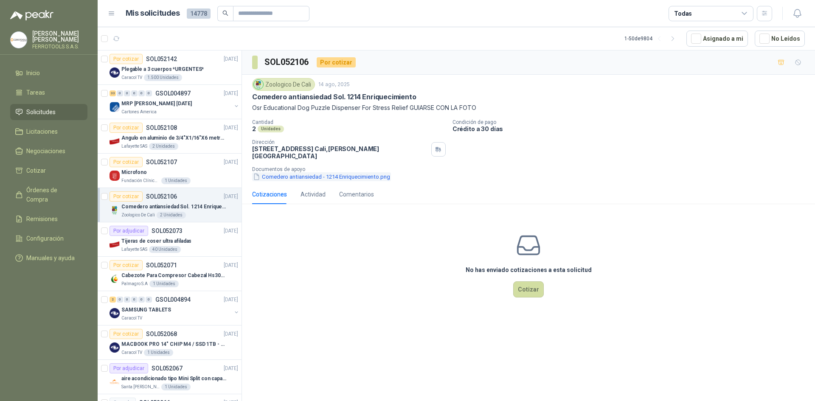
click at [349, 172] on button "Comedero antiansiedad - 1214 Enriquecimiento.png" at bounding box center [321, 176] width 139 height 9
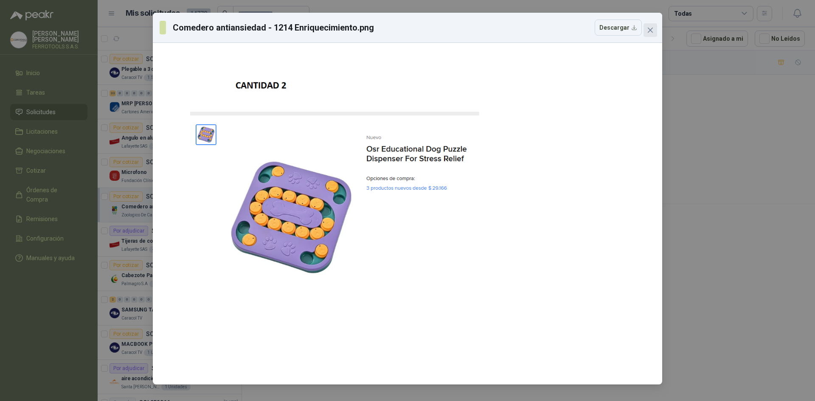
click at [652, 28] on icon "close" at bounding box center [650, 30] width 7 height 7
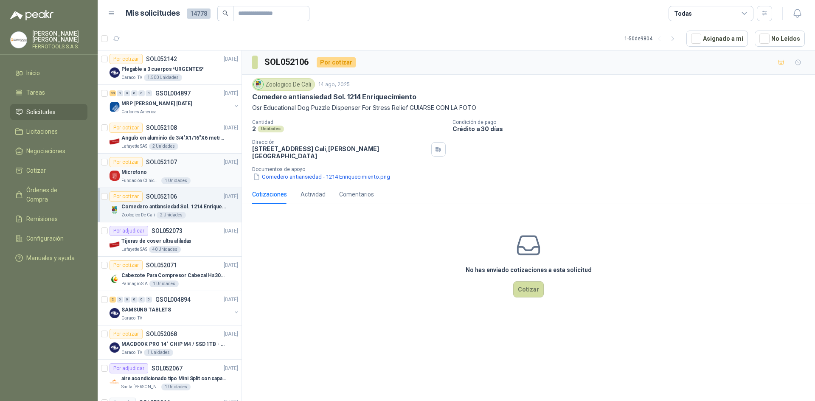
click at [189, 164] on div "Por cotizar SOL052107 14/08/25" at bounding box center [174, 162] width 129 height 10
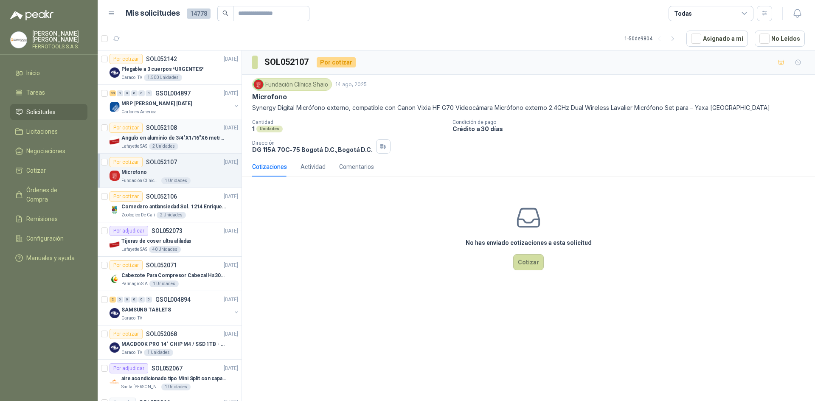
click at [189, 140] on p "Angulo en aluminio de 3/4"X1/16"X6 metros color Anolok" at bounding box center [174, 138] width 106 height 8
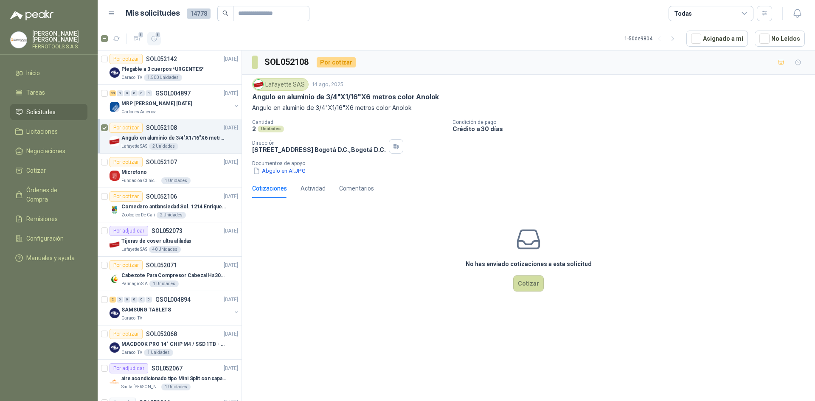
click at [151, 39] on icon "button" at bounding box center [154, 38] width 7 height 7
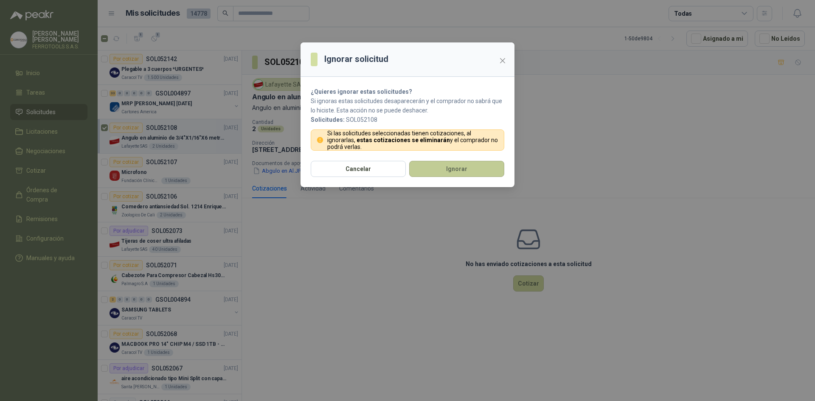
click at [445, 175] on button "Ignorar" at bounding box center [456, 169] width 95 height 16
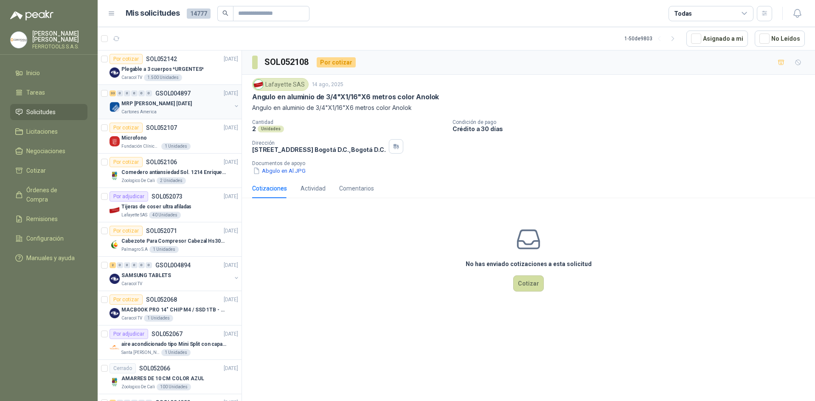
click at [168, 111] on div "Cartones America" at bounding box center [176, 112] width 110 height 7
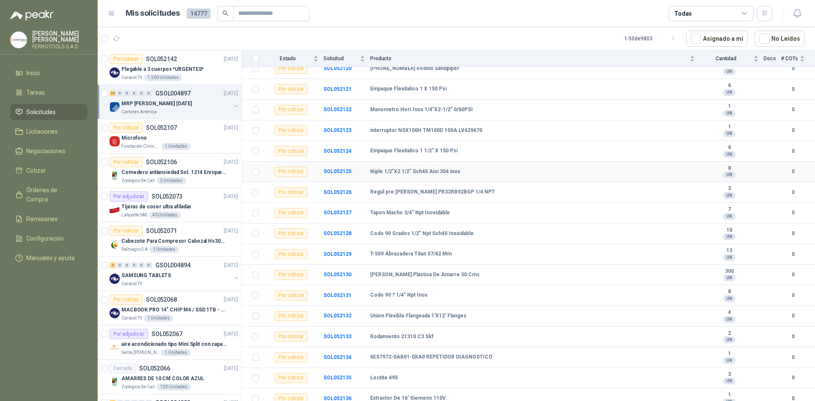
scroll to position [441, 0]
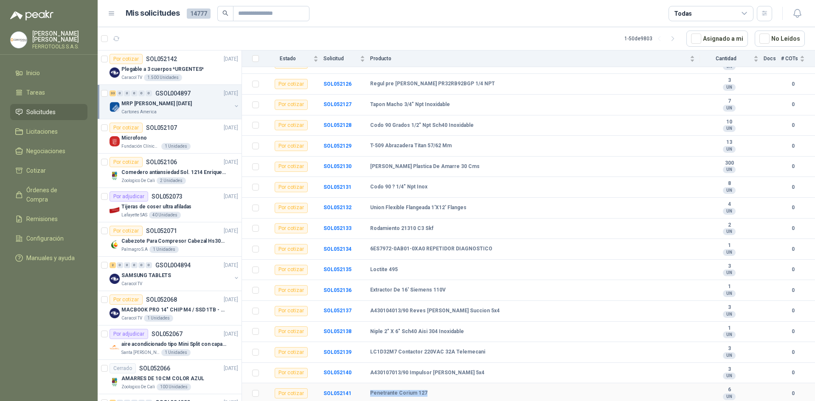
drag, startPoint x: 426, startPoint y: 391, endPoint x: 369, endPoint y: 394, distance: 57.0
click at [369, 394] on tr "Por cotizar SOL052141 Penetrante Corium 127 6 UN 0" at bounding box center [528, 393] width 573 height 21
copy tr "Penetrante Corium 127"
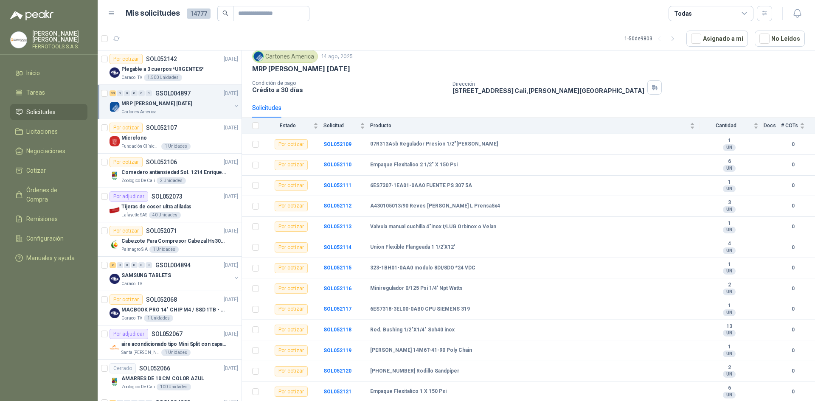
scroll to position [0, 0]
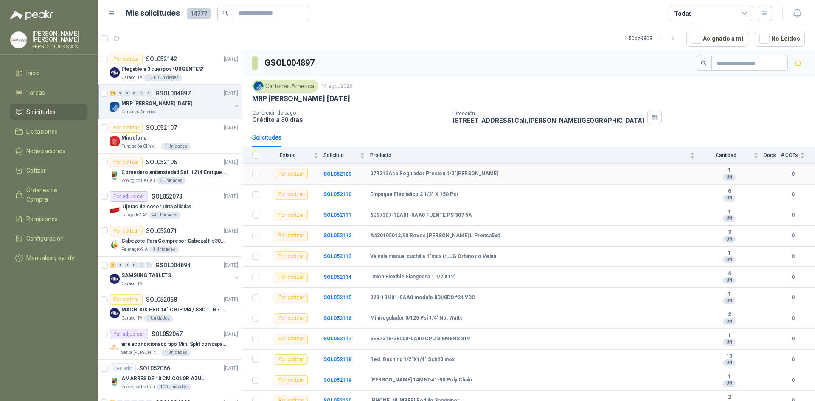
click at [372, 174] on b "07R313Asb Regulador Presion 1/2"Parker" at bounding box center [434, 174] width 128 height 7
drag, startPoint x: 370, startPoint y: 174, endPoint x: 471, endPoint y: 173, distance: 100.6
click at [471, 173] on div "07R313Asb Regulador Presion 1/2"Parker" at bounding box center [532, 174] width 325 height 7
copy b "07R313Asb Regulador Presion 1/2"Parker"
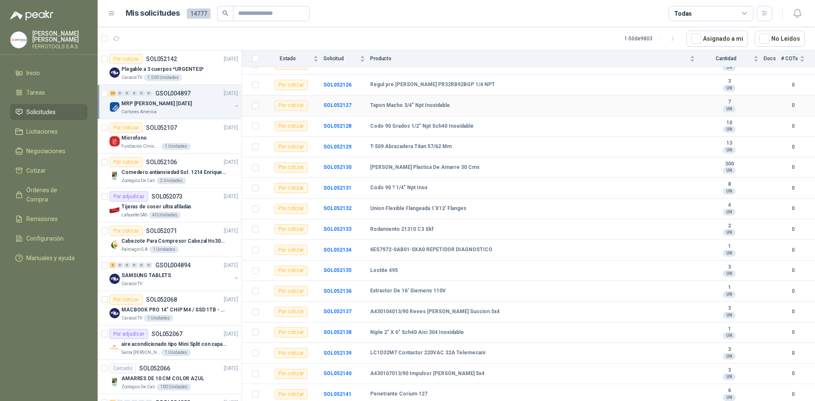
scroll to position [441, 0]
drag, startPoint x: 466, startPoint y: 370, endPoint x: 363, endPoint y: 374, distance: 102.4
click at [363, 374] on tr "Por cotizar SOL052140 A430107013/90 Impulsor B.Warman 5x4 3 UN 0" at bounding box center [528, 373] width 573 height 21
copy tr "A430107013/90 Impulsor B.Warman 5x4"
drag, startPoint x: 462, startPoint y: 332, endPoint x: 358, endPoint y: 329, distance: 104.5
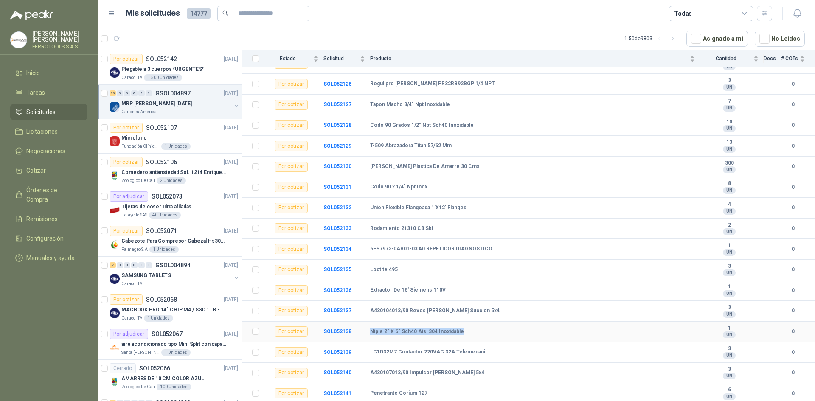
click at [358, 329] on tr "Por cotizar SOL052138 Niple 2" X 6" Sch40 Aisi 304 Inoxidable 1 UN 0" at bounding box center [528, 332] width 573 height 21
copy tr "Niple 2" X 6" Sch40 Aisi 304 Inoxidable"
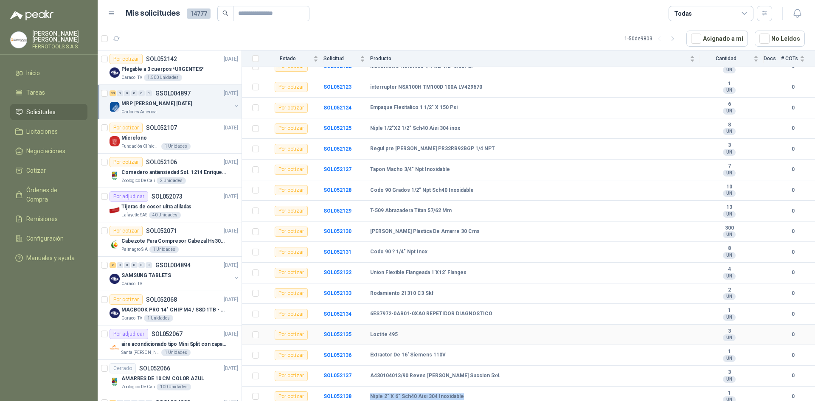
scroll to position [356, 0]
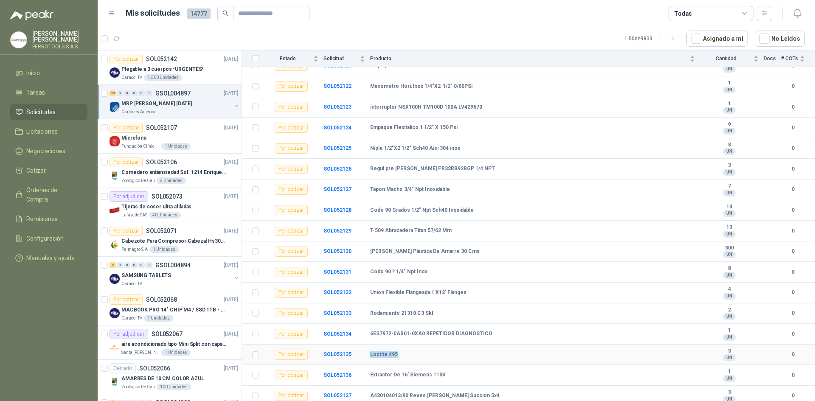
drag, startPoint x: 399, startPoint y: 354, endPoint x: 371, endPoint y: 355, distance: 28.0
click at [371, 355] on div "Loctite 495" at bounding box center [532, 355] width 325 height 7
copy b "Loctite 495"
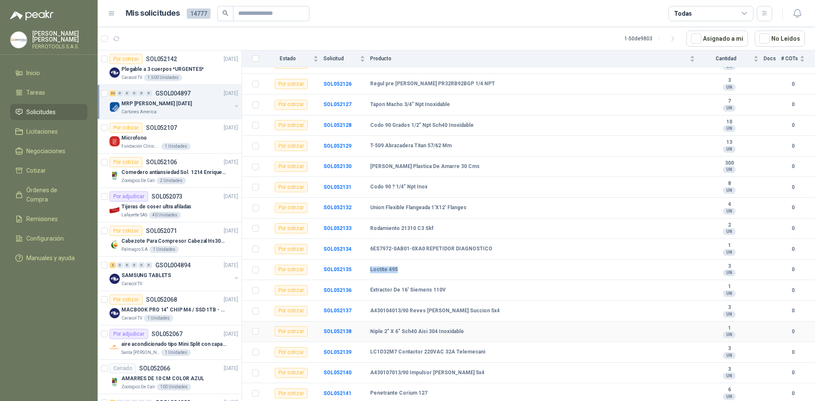
scroll to position [398, 0]
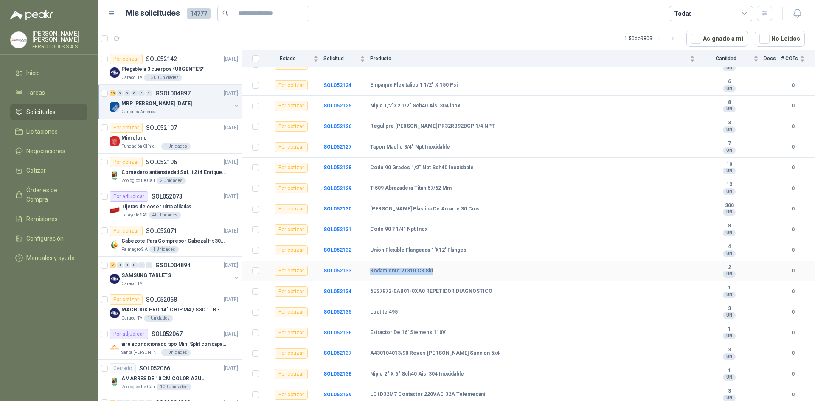
drag, startPoint x: 436, startPoint y: 272, endPoint x: 369, endPoint y: 271, distance: 67.1
click at [369, 271] on tr "Por cotizar SOL052133 Rodamiento 21310 C3 Skf 2 UN 0" at bounding box center [528, 271] width 573 height 21
copy tr "Rodamiento 21310 C3 Skf"
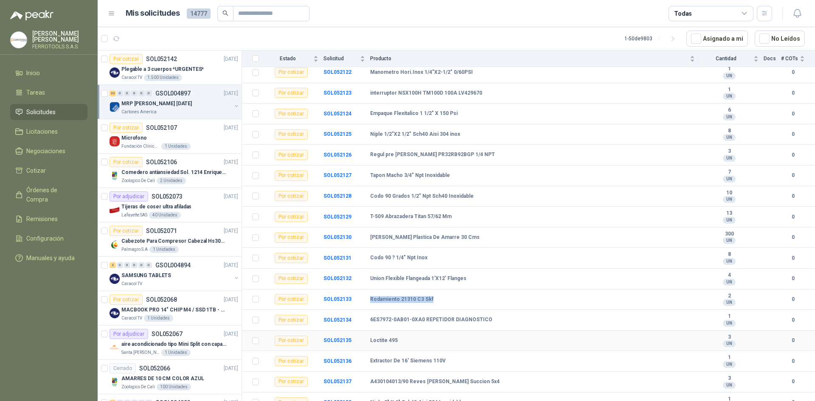
scroll to position [356, 0]
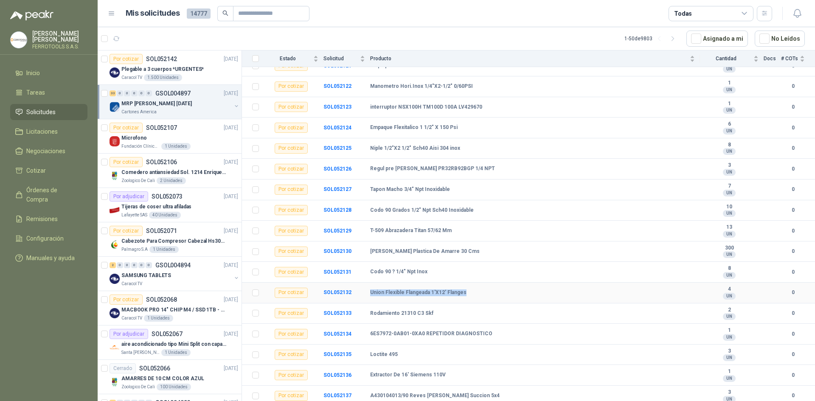
drag, startPoint x: 465, startPoint y: 292, endPoint x: 363, endPoint y: 292, distance: 101.9
click at [363, 292] on tr "Por cotizar SOL052132 Union Flexible Flangeada 1'X12' Flanges 4 UN 0" at bounding box center [528, 293] width 573 height 21
copy tr "Union Flexible Flangeada 1'X12' Flanges"
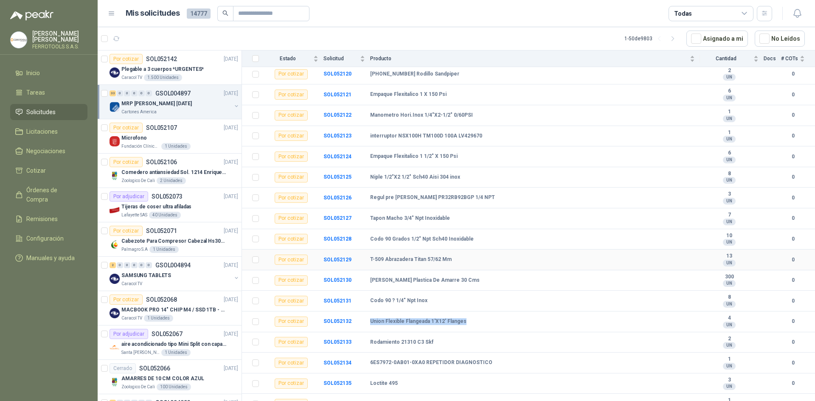
scroll to position [313, 0]
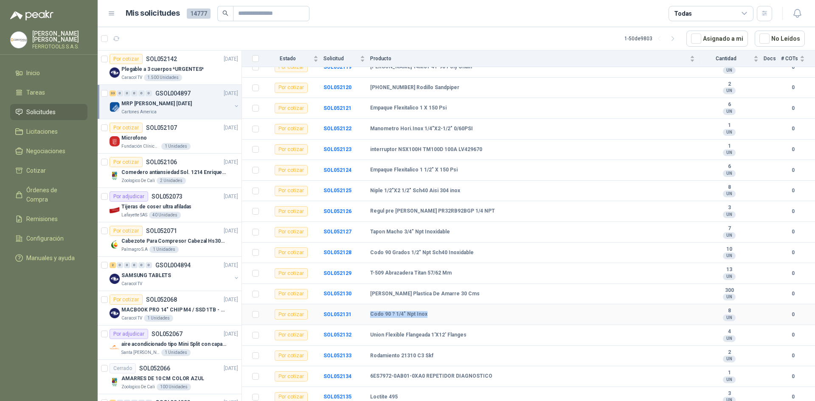
drag, startPoint x: 428, startPoint y: 315, endPoint x: 371, endPoint y: 315, distance: 57.3
click at [371, 315] on div "Codo 90 ? 1/4" Npt Inox" at bounding box center [532, 314] width 325 height 7
copy b "Codo 90 ? 1/4" Npt Inox"
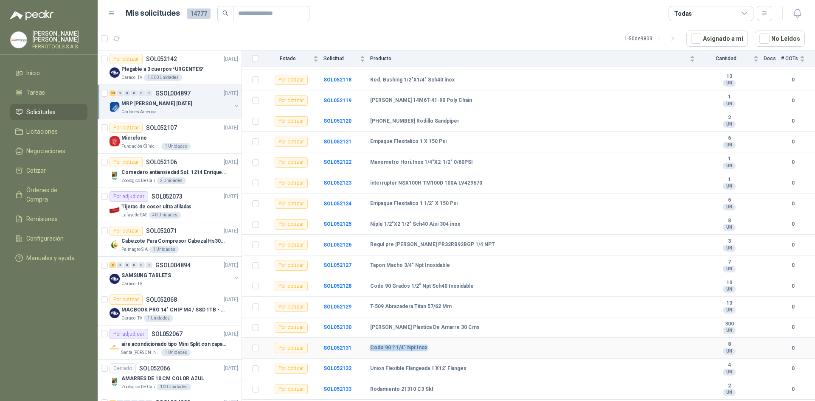
scroll to position [228, 0]
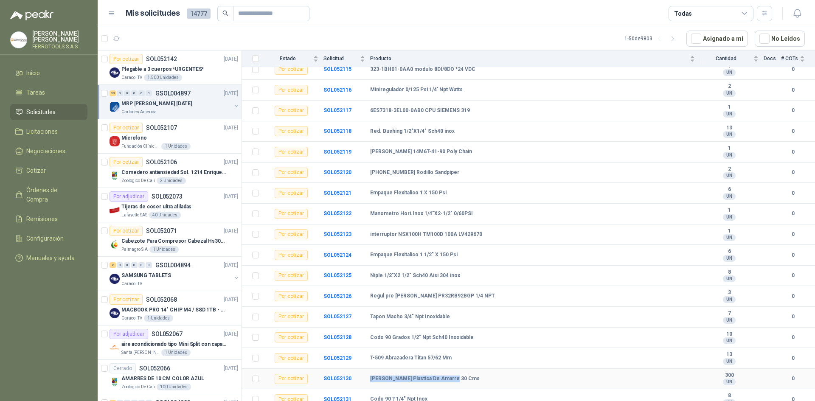
drag, startPoint x: 453, startPoint y: 380, endPoint x: 369, endPoint y: 376, distance: 83.7
click at [369, 376] on tr "Por cotizar SOL052130 Correa Plastica De Amarre 30 Cms 300 UN 0" at bounding box center [528, 379] width 573 height 21
click at [450, 360] on div "T-509 Abrazadera Titan 57/62 Mm" at bounding box center [532, 358] width 325 height 7
drag, startPoint x: 452, startPoint y: 358, endPoint x: 364, endPoint y: 358, distance: 87.9
click at [364, 358] on tr "Por cotizar SOL052129 T-509 Abrazadera Titan 57/62 Mm 13 UN 0" at bounding box center [528, 358] width 573 height 21
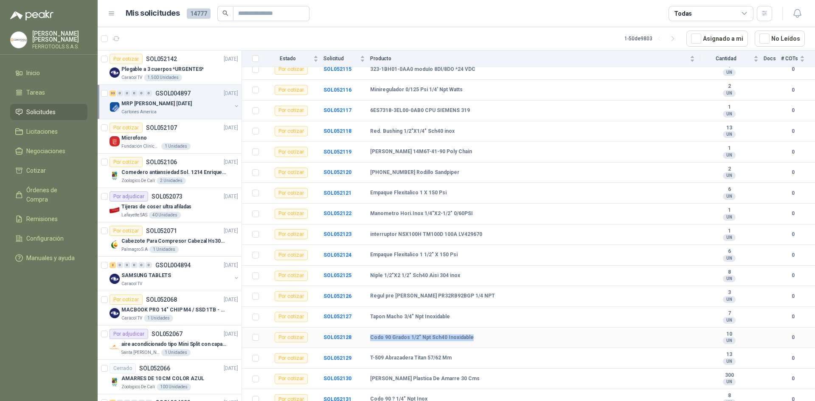
drag, startPoint x: 471, startPoint y: 337, endPoint x: 370, endPoint y: 338, distance: 101.1
click at [370, 338] on div "Codo 90 Grados 1/2" Npt Sch40 Inoxidable" at bounding box center [532, 338] width 325 height 7
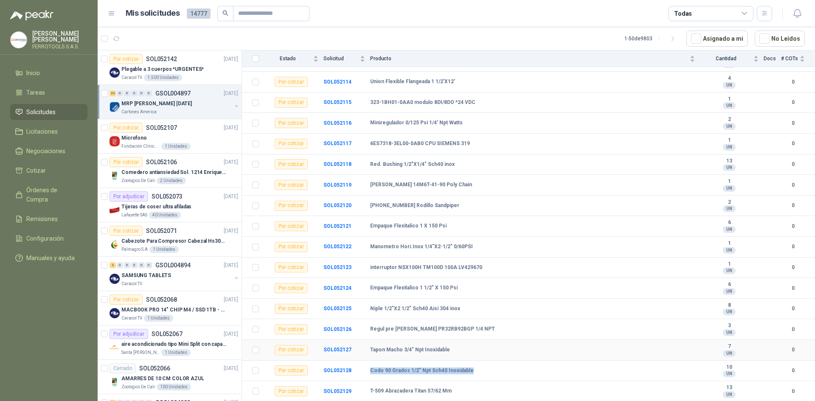
scroll to position [186, 0]
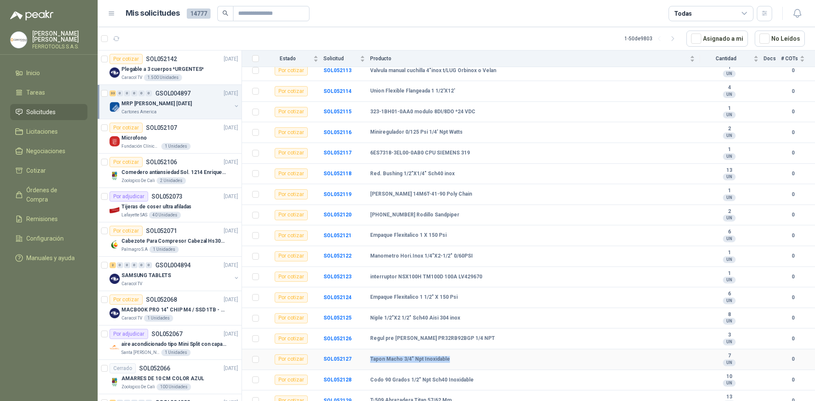
drag, startPoint x: 450, startPoint y: 360, endPoint x: 367, endPoint y: 358, distance: 82.4
click at [367, 358] on tr "Por cotizar SOL052127 Tapon Macho 3/4" Npt Inoxidable 7 UN 0" at bounding box center [528, 359] width 573 height 21
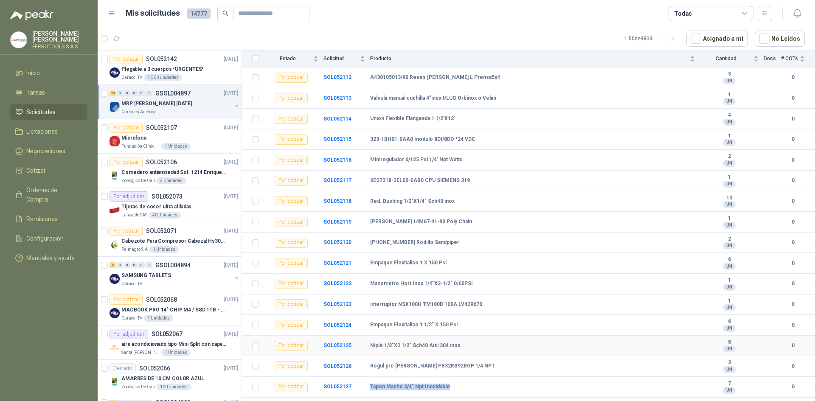
scroll to position [144, 0]
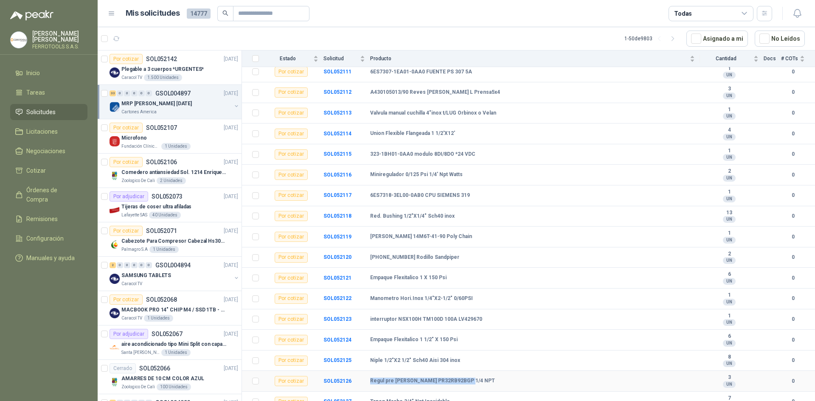
drag, startPoint x: 468, startPoint y: 381, endPoint x: 366, endPoint y: 381, distance: 102.3
click at [366, 381] on tr "Por cotizar SOL052126 Regul pre Parker PR32RB92BGP 1/4 NPT 3 UN 0" at bounding box center [528, 381] width 573 height 21
drag, startPoint x: 457, startPoint y: 362, endPoint x: 371, endPoint y: 360, distance: 85.8
click at [371, 360] on div "Niple 1/2"X2 1/2" Sch40 Aisi 304 inox" at bounding box center [532, 361] width 325 height 7
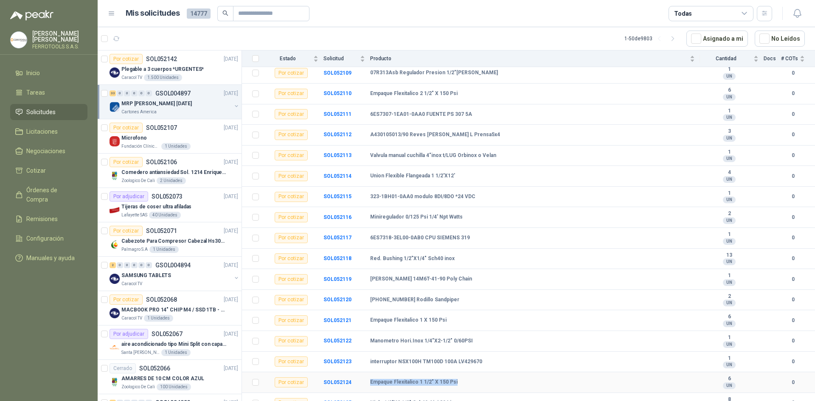
drag, startPoint x: 462, startPoint y: 383, endPoint x: 369, endPoint y: 385, distance: 92.2
click at [369, 385] on tr "Por cotizar SOL052124 Empaque Flexitalico 1 1/2" X 150 Psi 6 UN 0" at bounding box center [528, 382] width 573 height 21
drag, startPoint x: 471, startPoint y: 341, endPoint x: 347, endPoint y: 338, distance: 123.6
click at [347, 338] on tr "Por cotizar SOL052122 Manometro Hori.Inox 1/4"X2-1/2" 0/60PSI 1 UN 0" at bounding box center [528, 341] width 573 height 21
drag, startPoint x: 419, startPoint y: 341, endPoint x: 379, endPoint y: 345, distance: 39.7
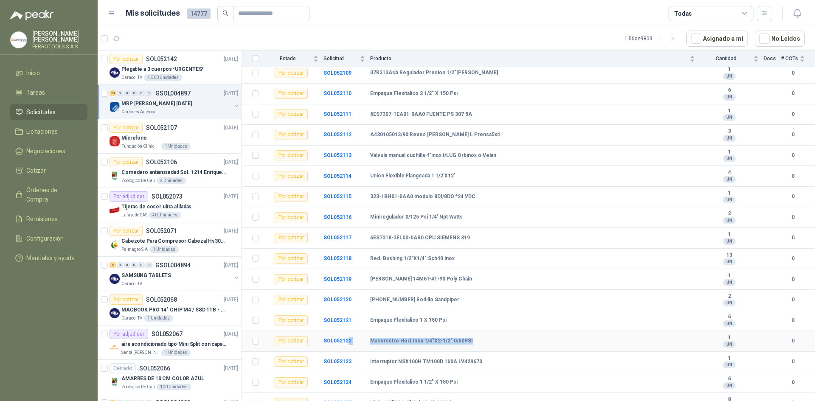
click at [417, 341] on b "Manometro Hori.Inox 1/4"X2-1/2" 0/60PSI" at bounding box center [421, 341] width 103 height 7
click at [374, 343] on b "Manometro Hori.Inox 1/4"X2-1/2" 0/60PSI" at bounding box center [421, 341] width 103 height 7
drag, startPoint x: 369, startPoint y: 343, endPoint x: 477, endPoint y: 340, distance: 107.5
click at [477, 340] on tr "Por cotizar SOL052122 Manometro Hori.Inox 1/4"X2-1/2" 0/60PSI 1 UN 0" at bounding box center [528, 341] width 573 height 21
drag, startPoint x: 446, startPoint y: 321, endPoint x: 366, endPoint y: 321, distance: 80.2
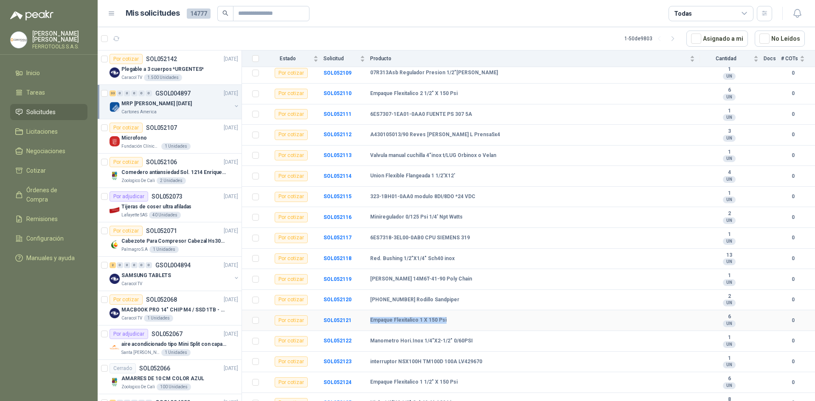
click at [366, 321] on tr "Por cotizar SOL052121 Empaque Flexitalico 1 X 150 Psi 6 UN 0" at bounding box center [528, 320] width 573 height 21
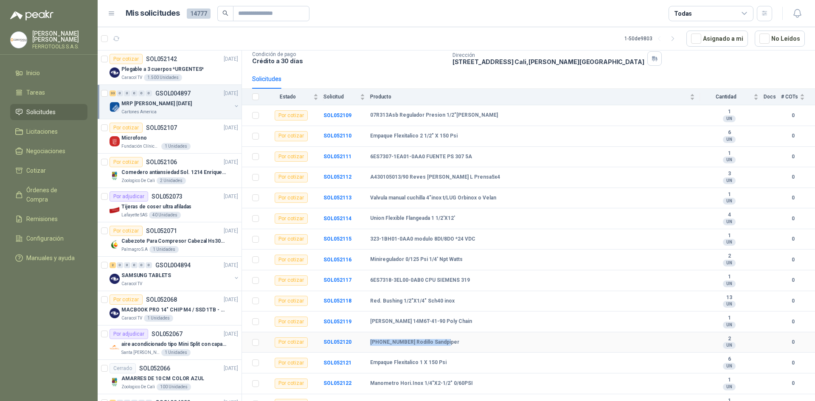
drag, startPoint x: 445, startPoint y: 343, endPoint x: 364, endPoint y: 343, distance: 80.7
click at [364, 343] on tr "Por cotizar SOL052120 685-024-331 Rodillo Sandpiper 2 UN 0" at bounding box center [528, 342] width 573 height 21
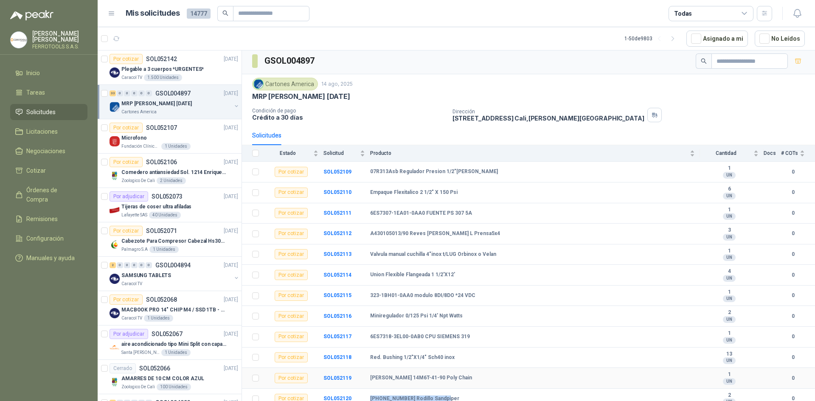
scroll to position [0, 0]
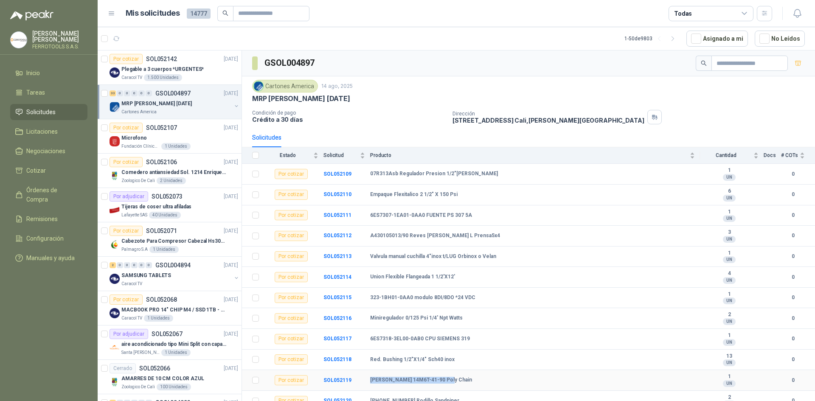
drag, startPoint x: 446, startPoint y: 381, endPoint x: 369, endPoint y: 381, distance: 76.9
click at [369, 381] on tr "Por cotizar SOL052119 Correa 14M6T-41-90 Poly Chain 1 UN 0" at bounding box center [528, 380] width 573 height 21
drag, startPoint x: 455, startPoint y: 358, endPoint x: 369, endPoint y: 362, distance: 85.4
click at [369, 362] on tr "Por cotizar SOL052118 Red. Bushing 1/2"X1/4" Sch40 inox 13 UN 0" at bounding box center [528, 360] width 573 height 21
drag, startPoint x: 458, startPoint y: 276, endPoint x: 354, endPoint y: 276, distance: 103.6
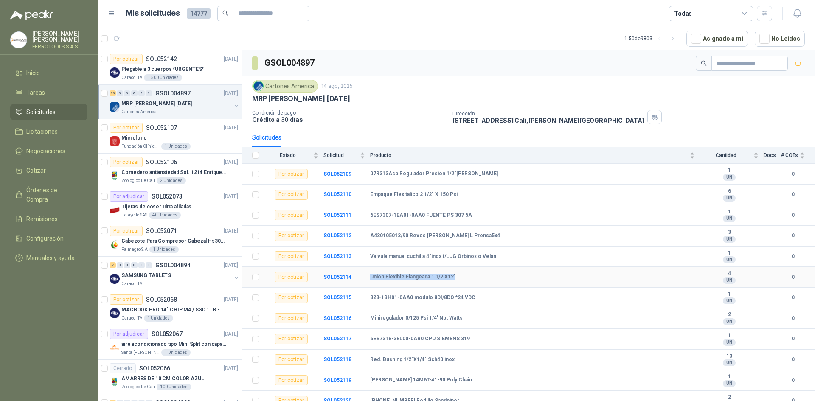
click at [354, 276] on tr "Por cotizar SOL052114 Union Flexible Flangeada 1 1/2'X12' 4 UN 0" at bounding box center [528, 277] width 573 height 21
drag, startPoint x: 496, startPoint y: 256, endPoint x: 367, endPoint y: 258, distance: 128.2
click at [367, 258] on tr "Por cotizar SOL052113 Valvula manual cuchilla 4"inox t/LUG Orbinox o Velan 1 UN…" at bounding box center [528, 257] width 573 height 21
drag, startPoint x: 459, startPoint y: 195, endPoint x: 360, endPoint y: 193, distance: 99.4
click at [360, 193] on tr "Por cotizar SOL052110 Empaque Flexitalico 2 1/2" X 150 Psi 6 UN 0" at bounding box center [528, 195] width 573 height 21
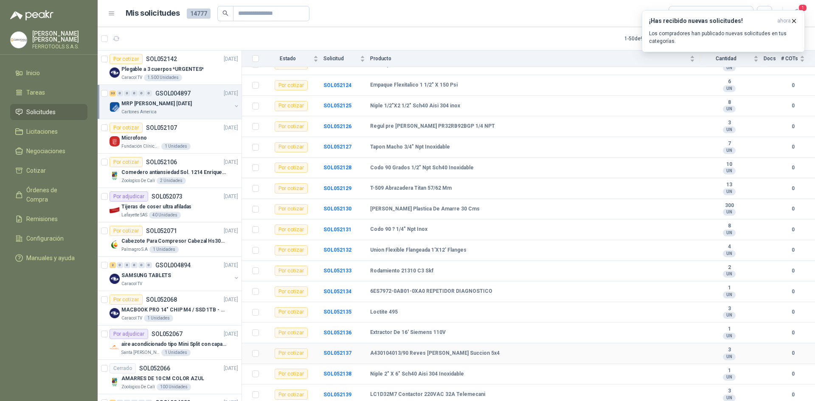
scroll to position [441, 0]
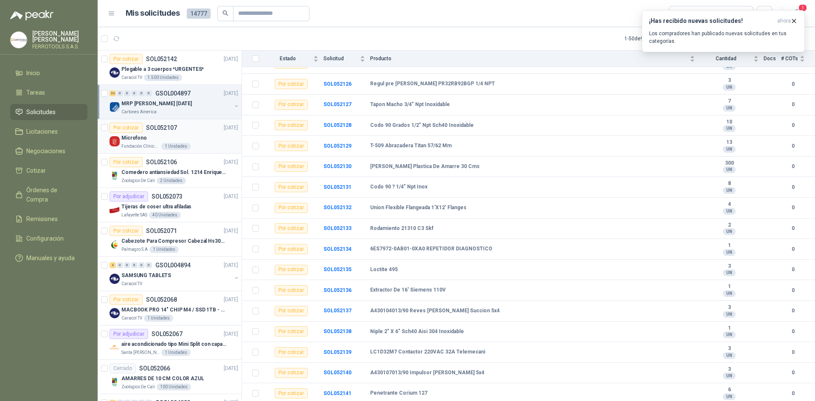
click at [194, 146] on div "Fundación Clínica Shaio 1 Unidades" at bounding box center [179, 146] width 117 height 7
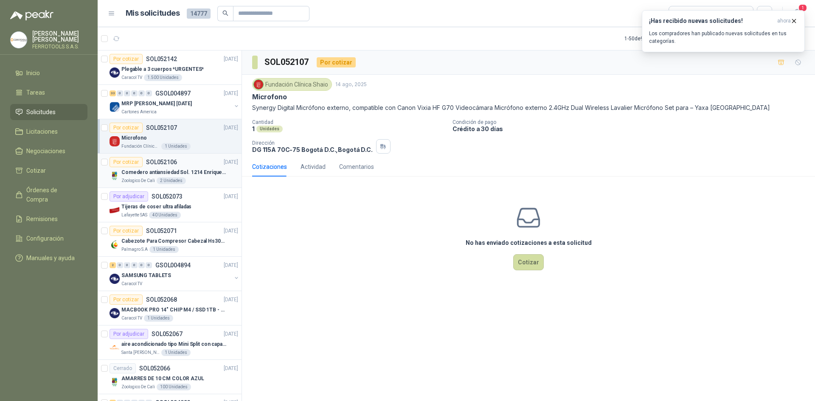
click at [188, 178] on div "Zoologico De Cali 2 Unidades" at bounding box center [179, 180] width 117 height 7
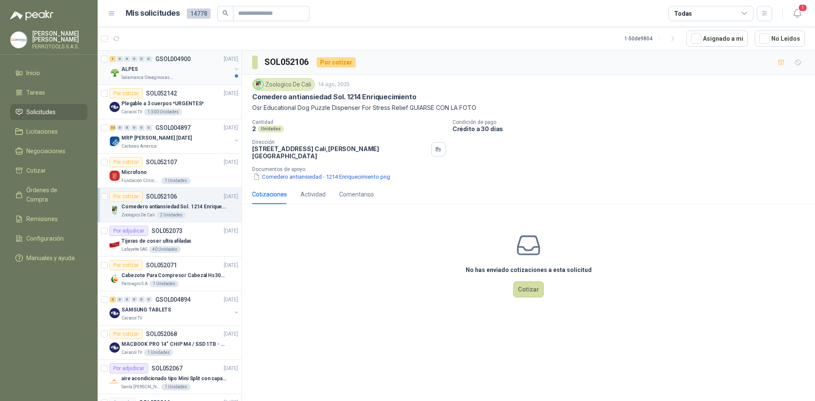
click at [188, 73] on div "ALPES" at bounding box center [176, 69] width 110 height 10
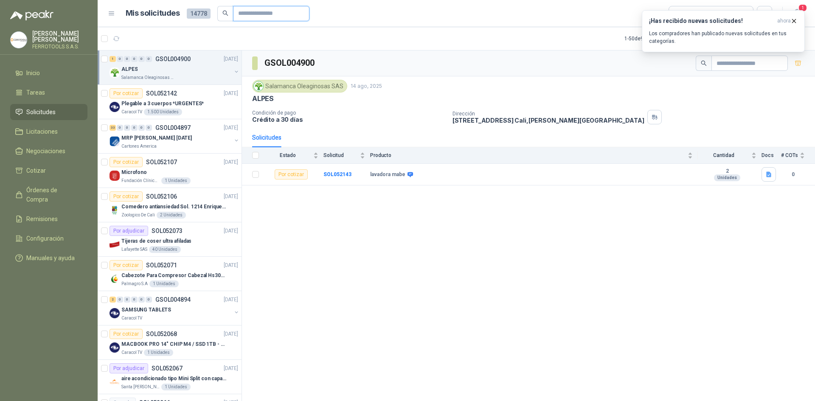
click at [252, 16] on input "text" at bounding box center [267, 13] width 59 height 14
type input "*****"
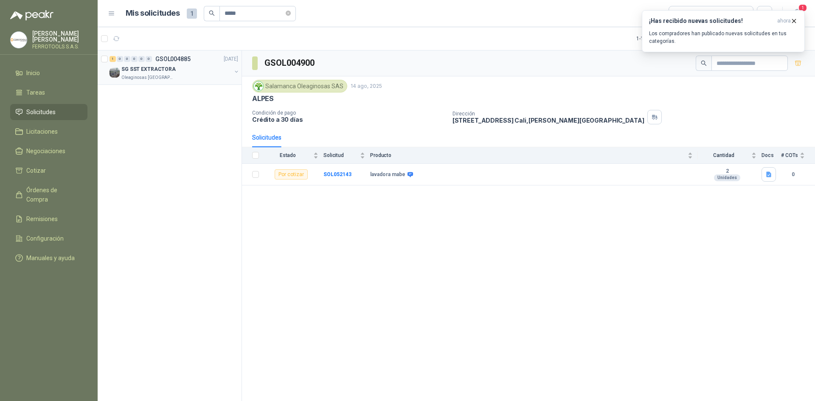
click at [197, 69] on div "SG SST EXTRACTORA" at bounding box center [176, 69] width 110 height 10
click at [291, 12] on icon "close-circle" at bounding box center [288, 13] width 5 height 5
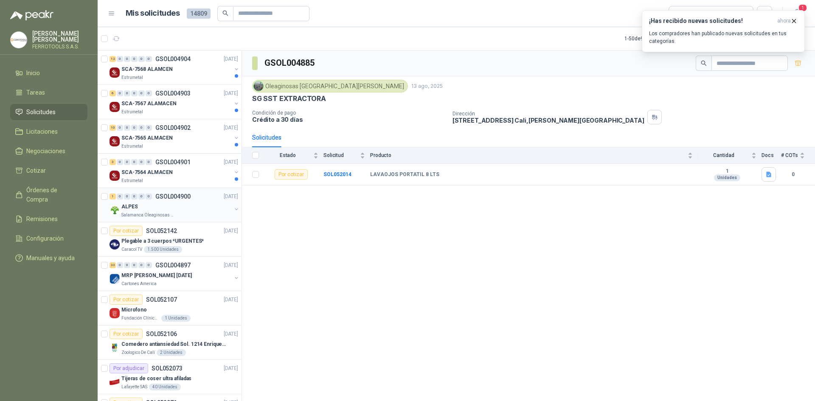
click at [188, 215] on div "Salamanca Oleaginosas SAS" at bounding box center [176, 215] width 110 height 7
click at [188, 266] on p "GSOL004897" at bounding box center [172, 265] width 35 height 6
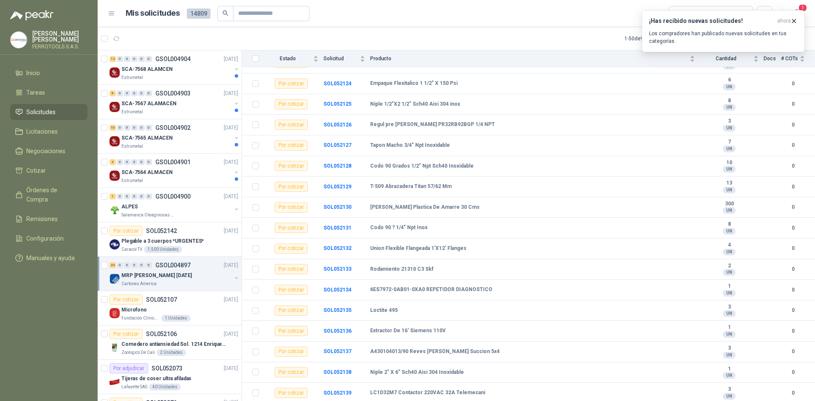
scroll to position [441, 0]
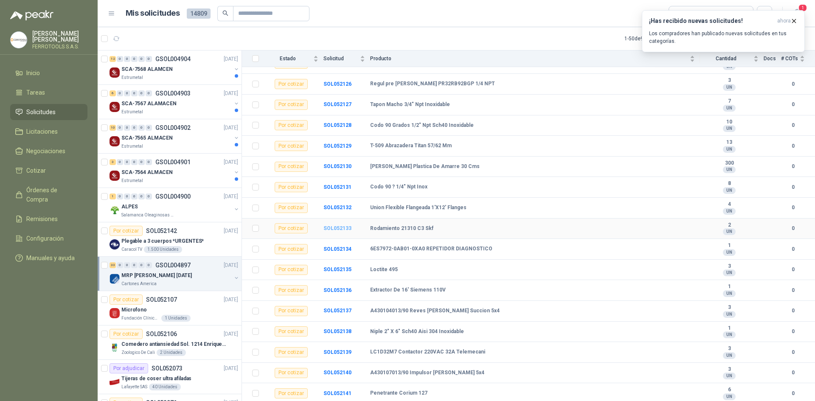
click at [348, 229] on b "SOL052133" at bounding box center [338, 228] width 28 height 6
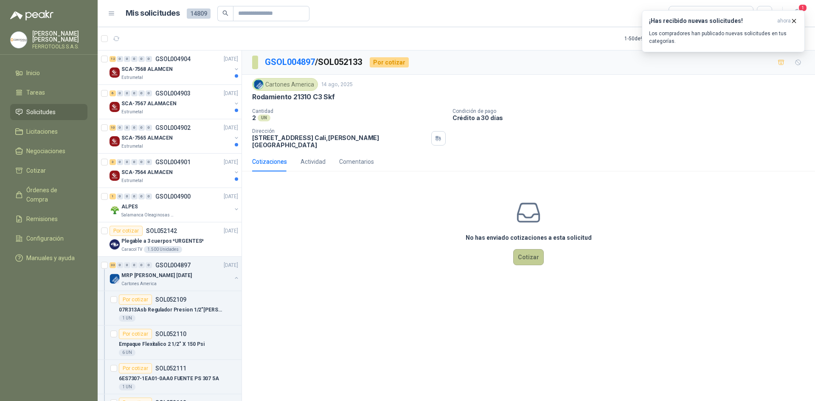
click at [521, 253] on button "Cotizar" at bounding box center [528, 257] width 31 height 16
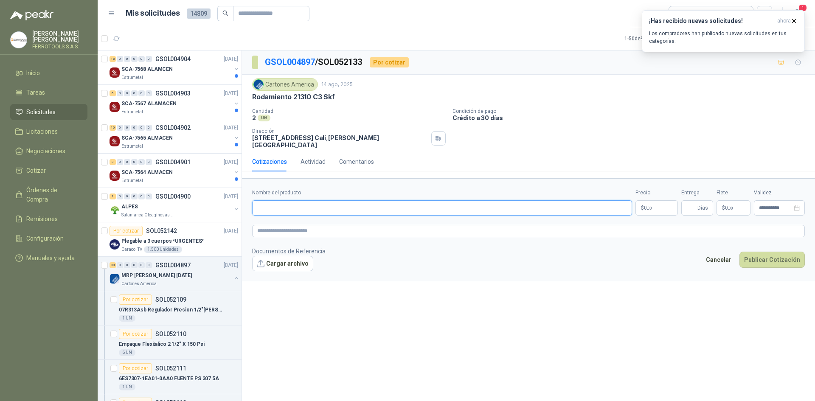
click at [369, 201] on input "Nombre del producto" at bounding box center [442, 207] width 380 height 15
paste input "**********"
type input "**********"
click at [335, 225] on textarea at bounding box center [528, 231] width 553 height 12
paste textarea "**********"
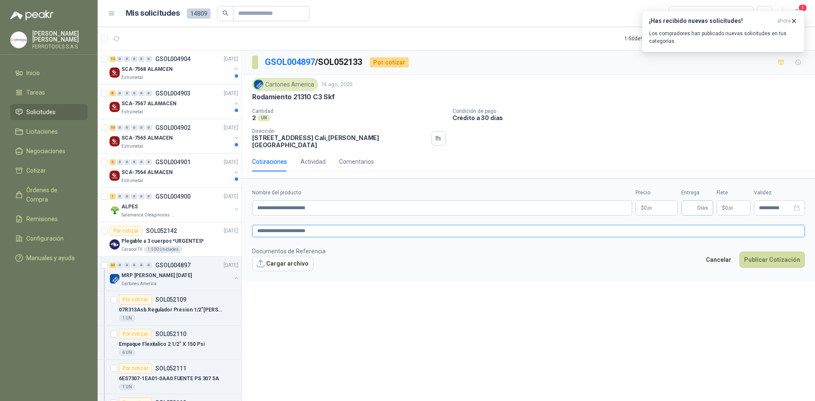
type textarea "**********"
click at [694, 204] on input "Entrega" at bounding box center [691, 208] width 9 height 14
type input "*"
click at [656, 199] on body "HERNAN RUALES FERROTOOLS S.A.S. Inicio Tareas Solicitudes Licitaciones Negociac…" at bounding box center [407, 200] width 815 height 401
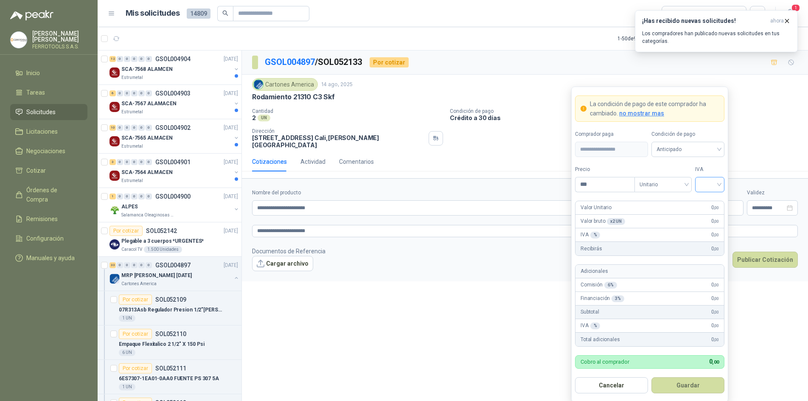
click at [708, 184] on input "search" at bounding box center [710, 183] width 19 height 13
click at [707, 200] on div "19%" at bounding box center [710, 202] width 16 height 9
click at [605, 183] on input "***" at bounding box center [605, 184] width 59 height 14
type input "*********"
click at [690, 389] on button "Guardar" at bounding box center [688, 385] width 73 height 16
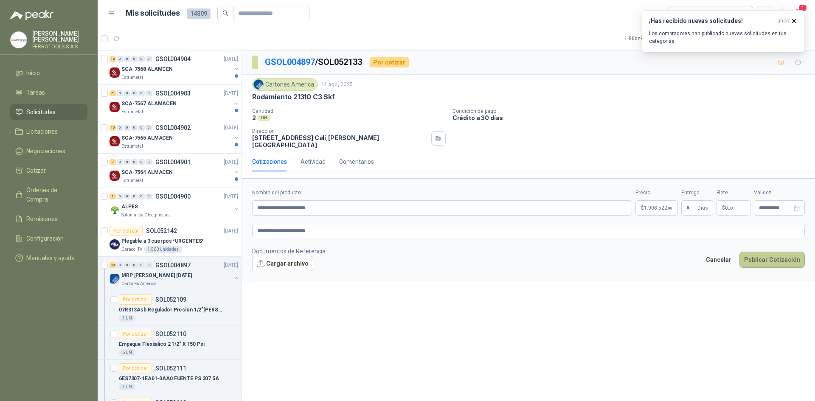
click at [758, 252] on button "Publicar Cotización" at bounding box center [772, 260] width 65 height 16
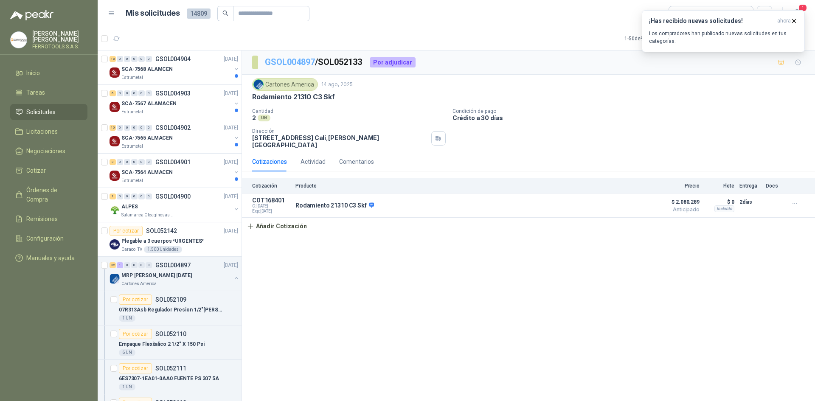
click at [301, 64] on link "GSOL004897" at bounding box center [290, 62] width 50 height 10
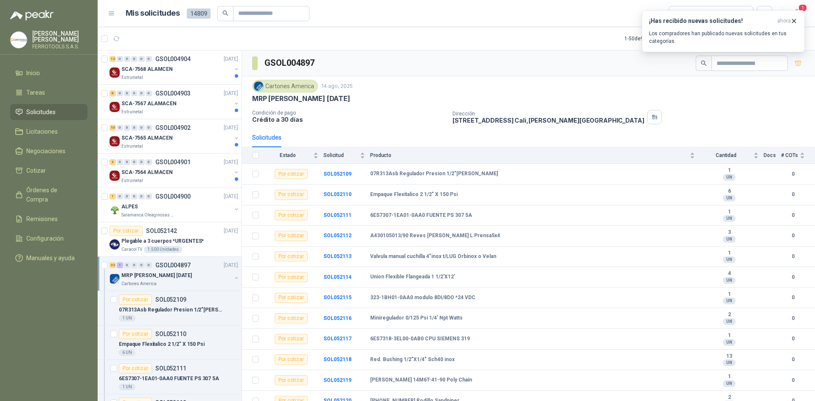
click at [233, 276] on button "button" at bounding box center [236, 278] width 7 height 7
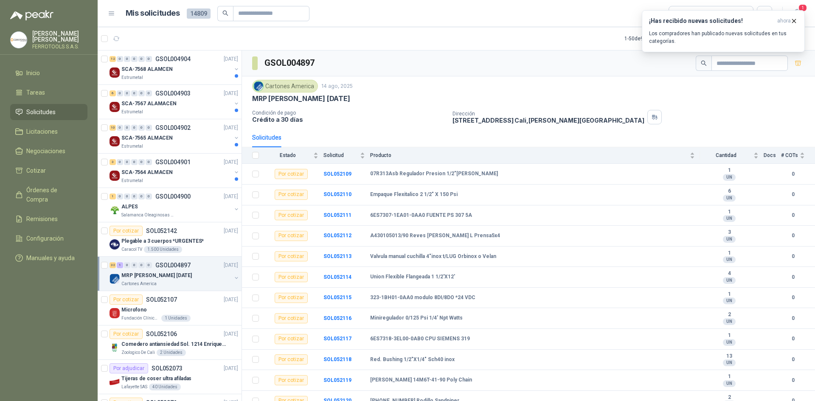
scroll to position [3, 0]
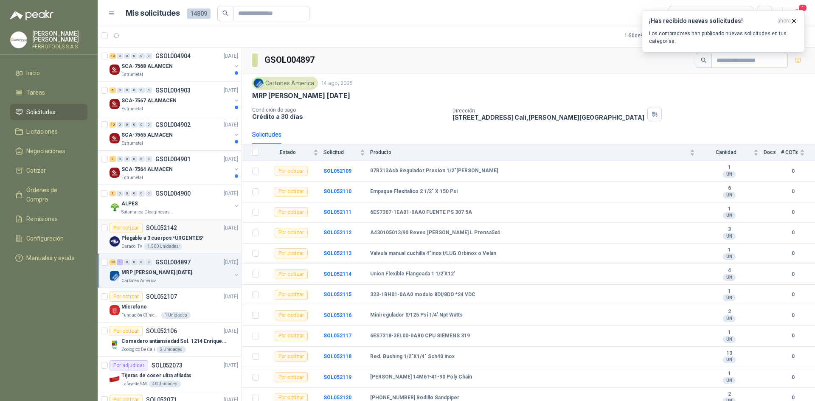
click at [209, 238] on div "Plegable a 3 cuerpos *URGENTES*" at bounding box center [179, 238] width 117 height 10
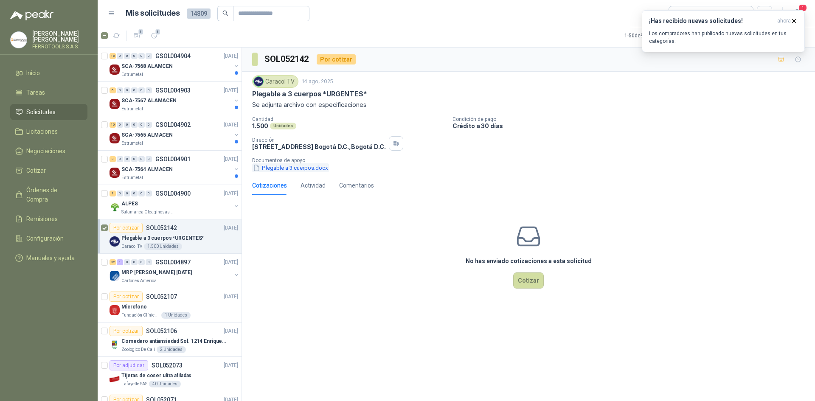
click at [310, 171] on button "Plegable a 3 cuerpos.docx" at bounding box center [290, 167] width 77 height 9
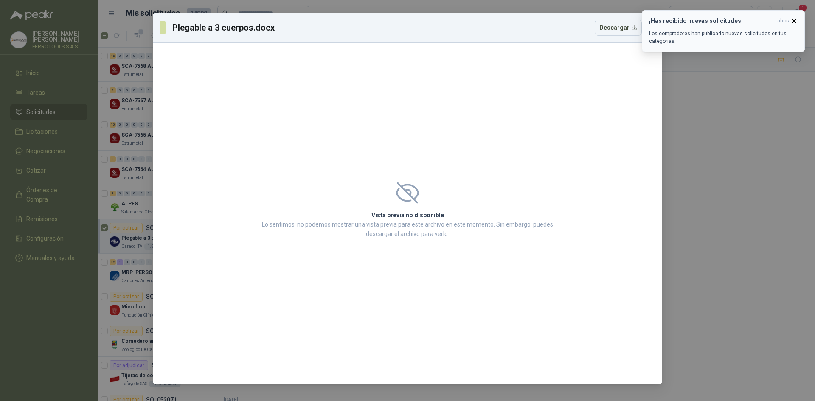
drag, startPoint x: 794, startPoint y: 18, endPoint x: 712, endPoint y: 28, distance: 82.6
click at [794, 18] on icon "button" at bounding box center [794, 20] width 7 height 7
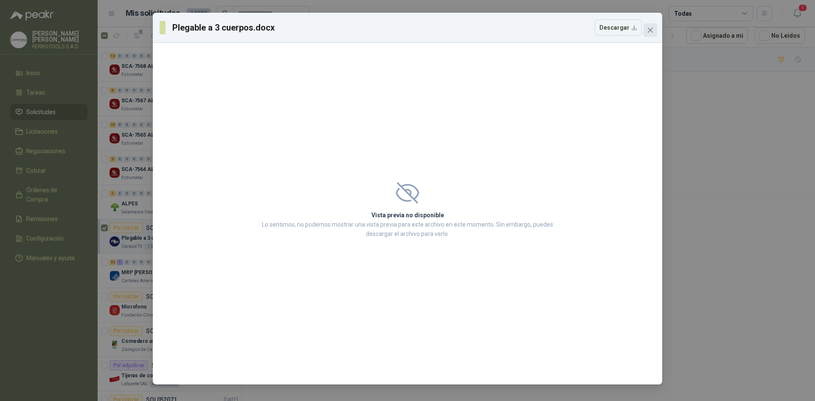
click at [656, 28] on span "Close" at bounding box center [651, 30] width 14 height 7
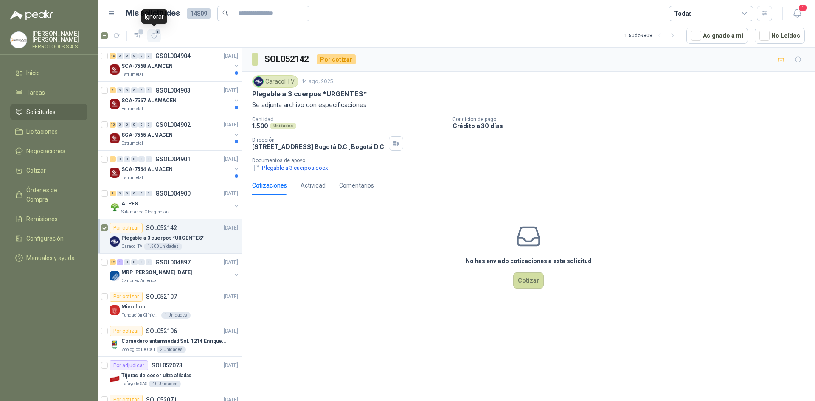
click at [155, 39] on icon "button" at bounding box center [154, 35] width 7 height 7
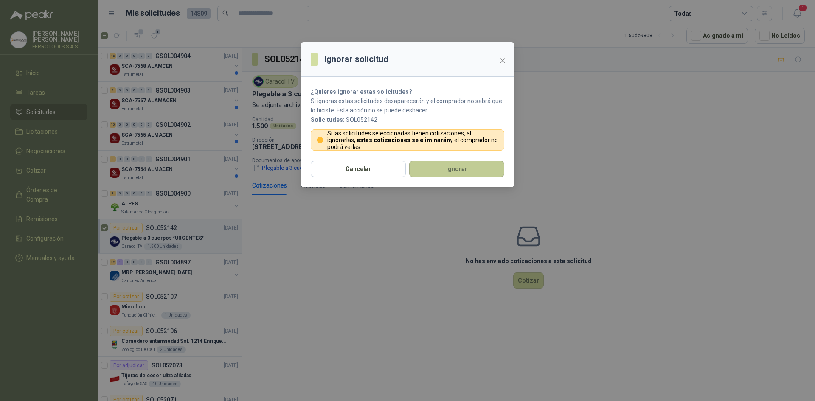
click at [460, 170] on button "Ignorar" at bounding box center [456, 169] width 95 height 16
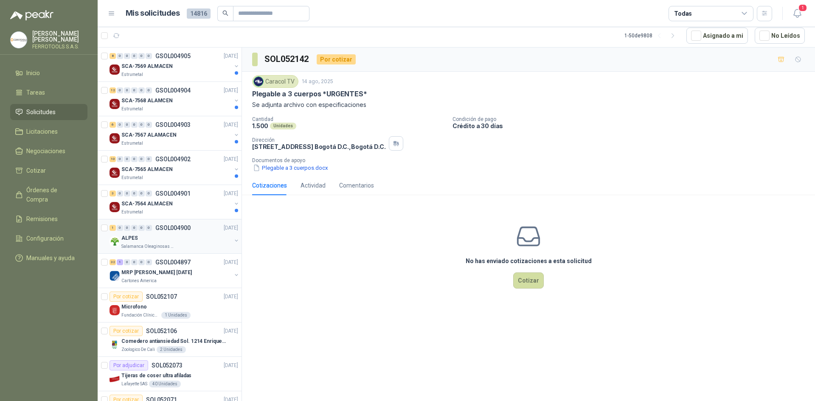
click at [146, 245] on p "Salamanca Oleaginosas SAS" at bounding box center [147, 246] width 53 height 7
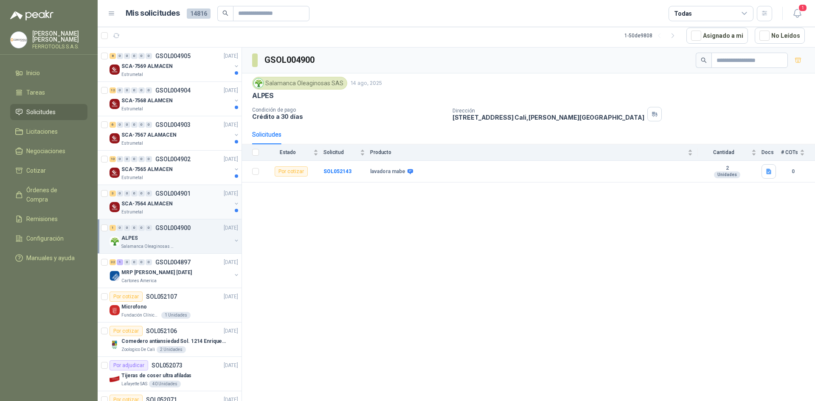
click at [181, 208] on div "SCA-7564 ALMACEN" at bounding box center [176, 204] width 110 height 10
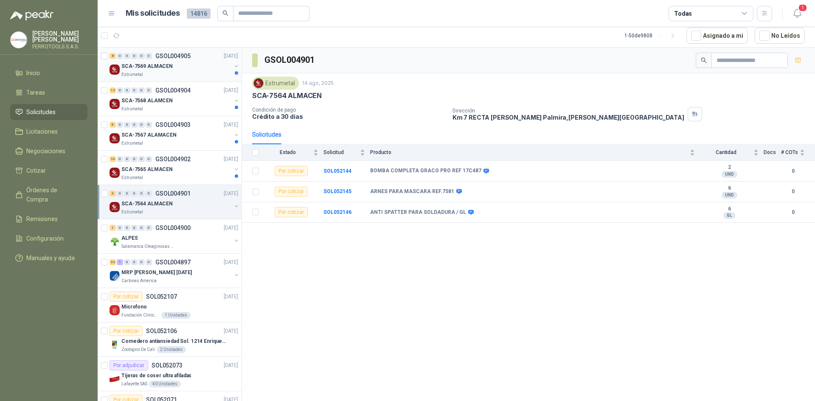
click at [176, 78] on div "Estrumetal" at bounding box center [176, 74] width 110 height 7
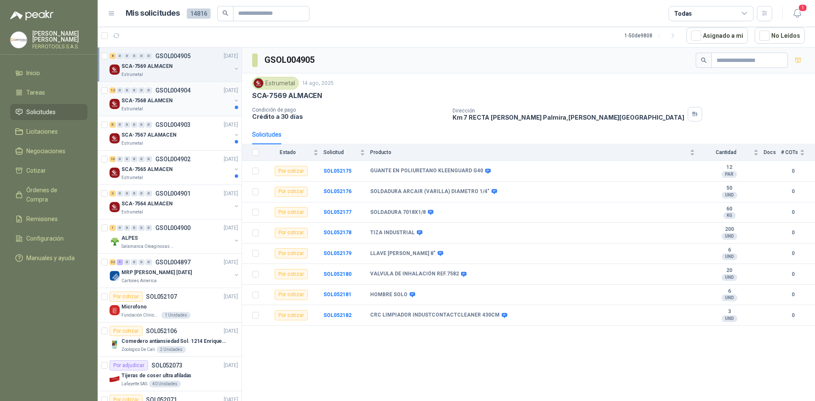
click at [166, 107] on div "Estrumetal" at bounding box center [176, 109] width 110 height 7
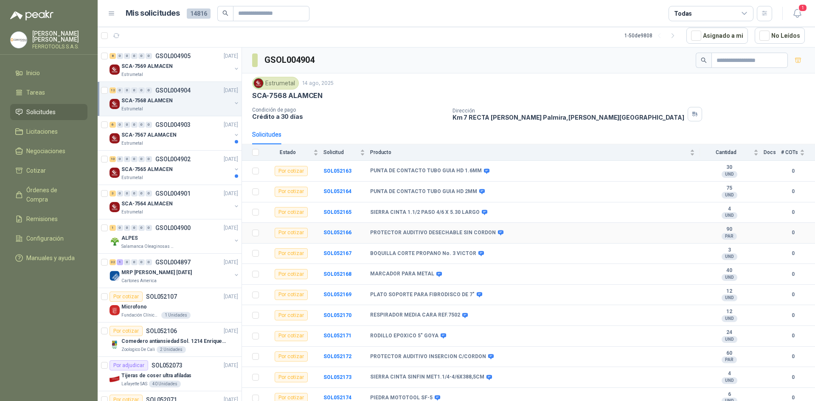
scroll to position [7, 0]
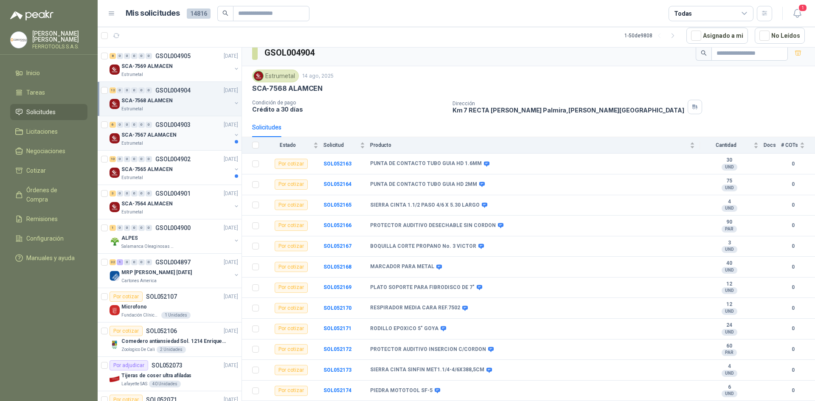
click at [156, 141] on div "Estrumetal" at bounding box center [176, 143] width 110 height 7
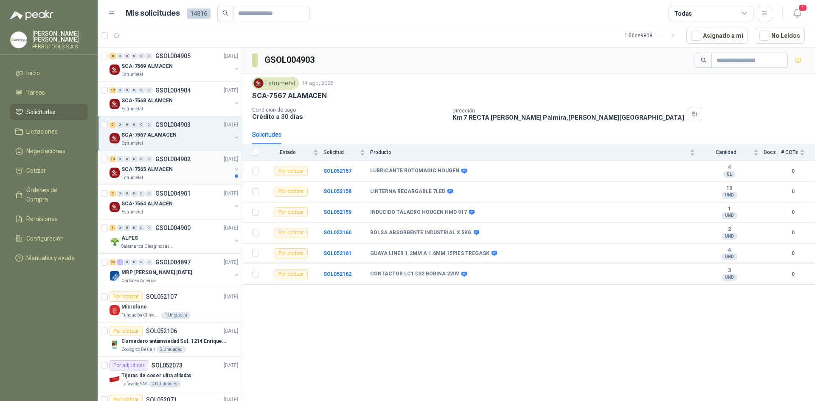
click at [176, 172] on div "SCA-7565 ALMACEN" at bounding box center [176, 169] width 110 height 10
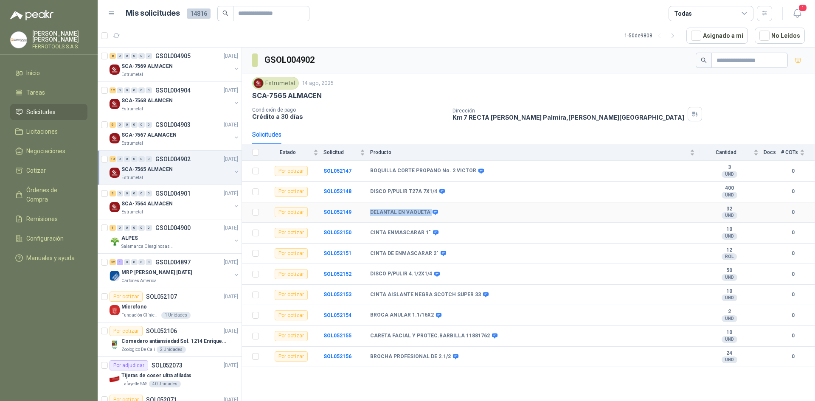
drag, startPoint x: 427, startPoint y: 212, endPoint x: 367, endPoint y: 213, distance: 60.3
click at [367, 213] on tr "Por cotizar SOL052149 DELANTAL EN VAQUETA 32 UND  0" at bounding box center [528, 213] width 573 height 21
copy tr "DELANTAL EN VAQUETA"
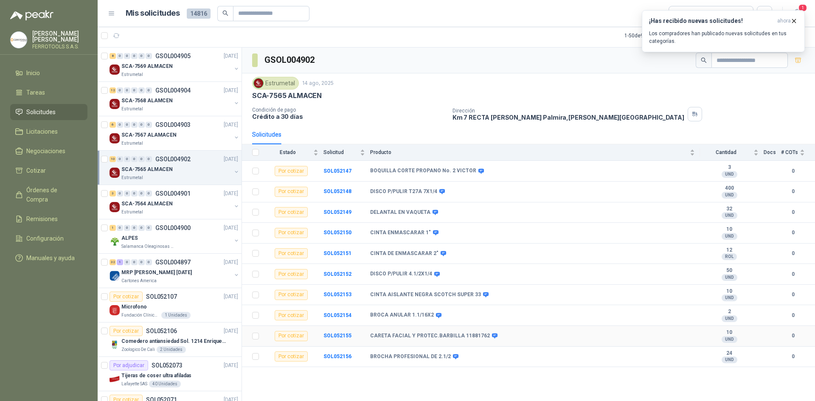
click at [492, 335] on icon at bounding box center [495, 336] width 6 height 5
drag, startPoint x: 521, startPoint y: 322, endPoint x: 436, endPoint y: 310, distance: 85.4
click at [436, 310] on div "CARETA FACIAL Y PROTEC.BARBILLA 11881762" at bounding box center [485, 316] width 106 height 24
copy div "CARETA FACIAL Y PROTEC.BARBILLA 11881762"
click at [341, 356] on b "SOL052156" at bounding box center [338, 357] width 28 height 6
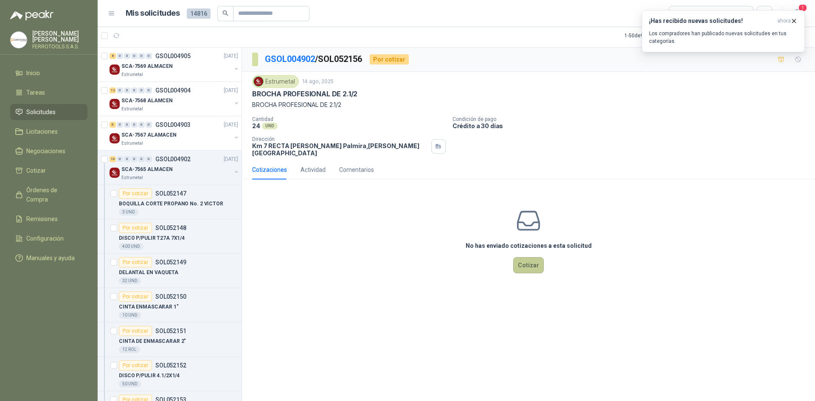
click at [535, 258] on button "Cotizar" at bounding box center [528, 265] width 31 height 16
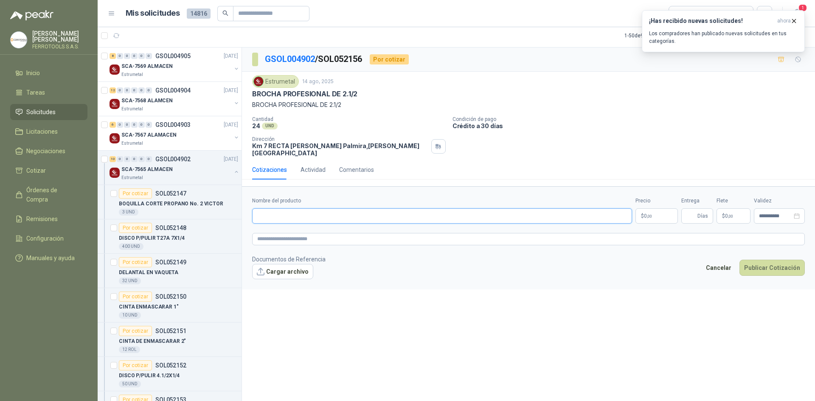
click at [338, 208] on input "Nombre del producto" at bounding box center [442, 215] width 380 height 15
paste input "**********"
type input "**********"
click at [281, 234] on textarea at bounding box center [528, 239] width 553 height 12
paste textarea "**********"
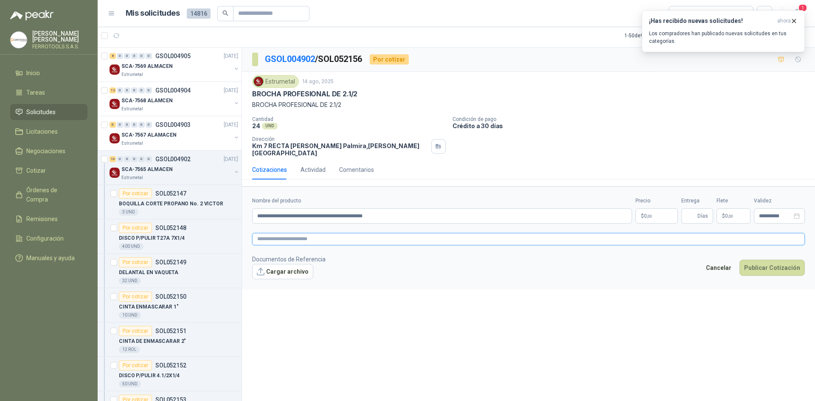
type textarea "**********"
click at [332, 233] on textarea "**********" at bounding box center [528, 239] width 553 height 12
type textarea "**********"
click at [331, 208] on input "**********" at bounding box center [442, 215] width 380 height 15
type input "**********"
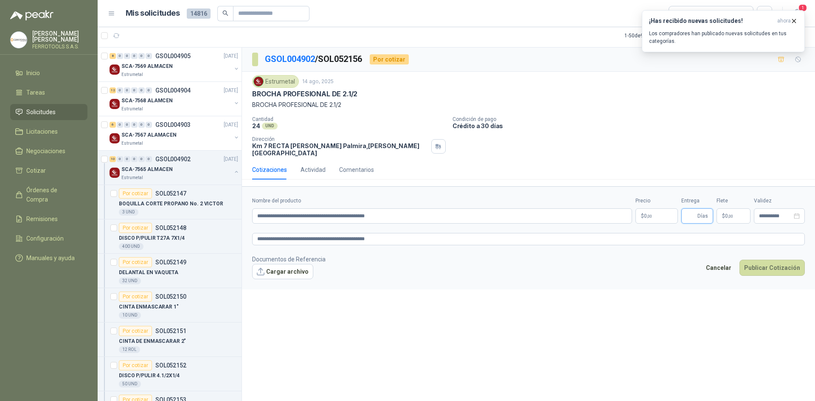
click at [690, 211] on input "Entrega" at bounding box center [691, 216] width 9 height 14
type input "*"
click at [645, 214] on span "0 ,00" at bounding box center [648, 216] width 8 height 5
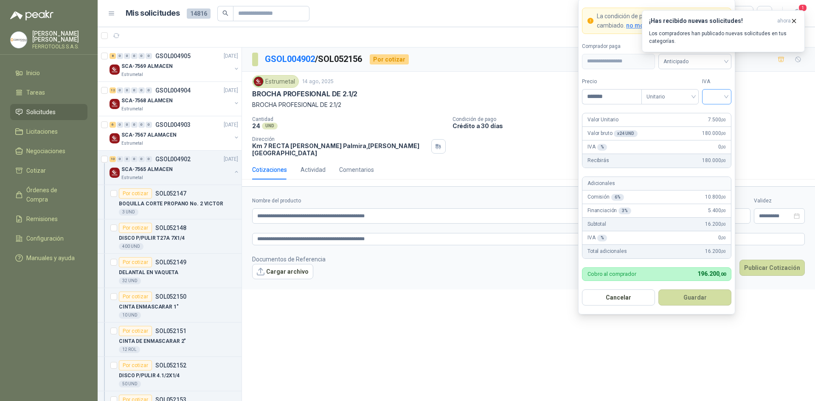
type input "*******"
click at [715, 97] on input "search" at bounding box center [716, 96] width 19 height 13
click at [715, 110] on div "19%" at bounding box center [717, 114] width 16 height 9
click at [695, 298] on button "Guardar" at bounding box center [695, 298] width 73 height 16
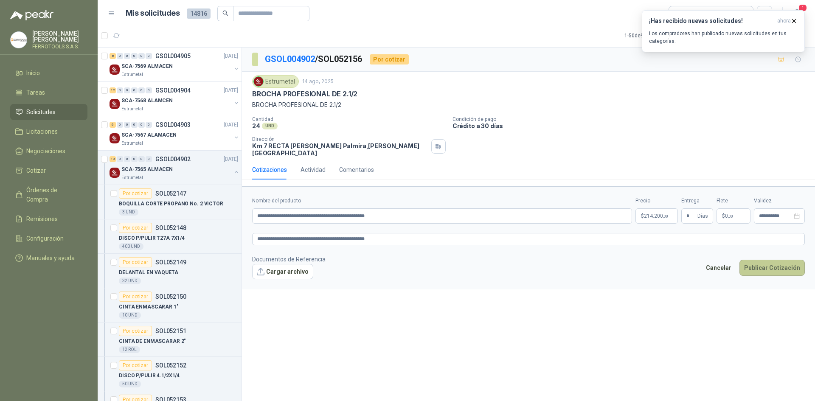
click at [777, 260] on button "Publicar Cotización" at bounding box center [772, 268] width 65 height 16
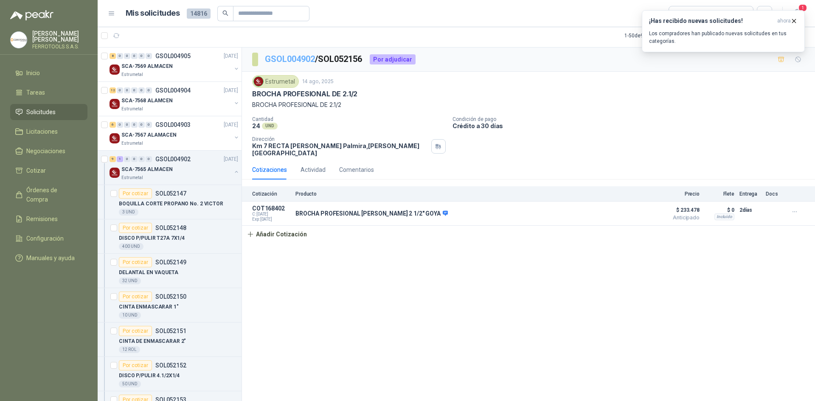
click at [298, 59] on link "GSOL004902" at bounding box center [290, 59] width 50 height 10
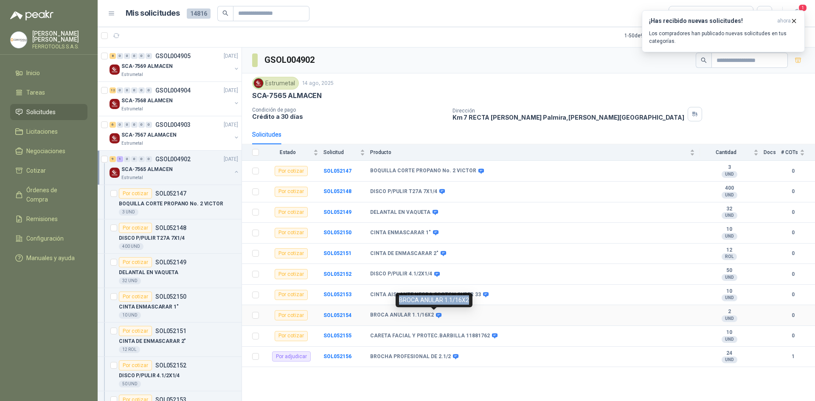
drag, startPoint x: 470, startPoint y: 300, endPoint x: 397, endPoint y: 303, distance: 73.1
click at [397, 303] on div "BROCA ANULAR 1.1/16X2" at bounding box center [434, 300] width 77 height 14
copy div "BROCA ANULAR 1.1/16X2"
drag, startPoint x: 432, startPoint y: 315, endPoint x: 369, endPoint y: 314, distance: 62.9
click at [369, 314] on tr "Por cotizar SOL052154 BROCA ANULAR 1.1/16X2 2 UND  0" at bounding box center [528, 315] width 573 height 21
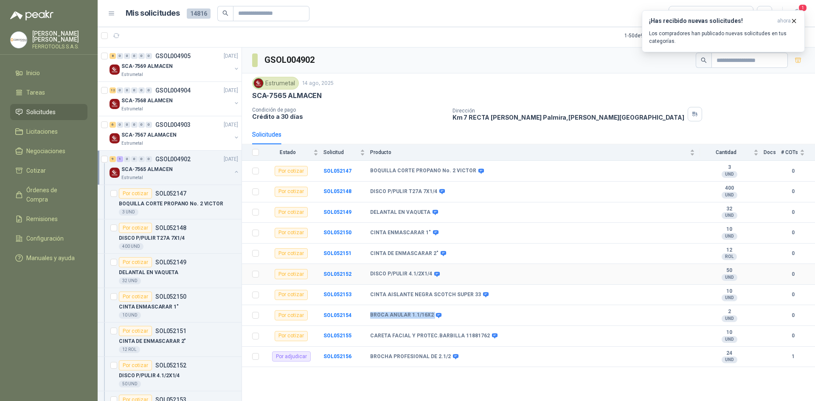
copy tr "BROCA ANULAR 1.1/16X2"
click at [342, 234] on b "SOL052150" at bounding box center [338, 233] width 28 height 6
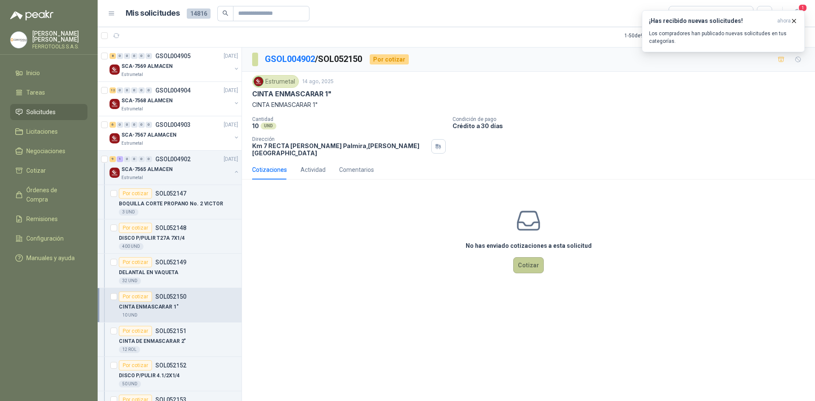
click at [533, 258] on button "Cotizar" at bounding box center [528, 265] width 31 height 16
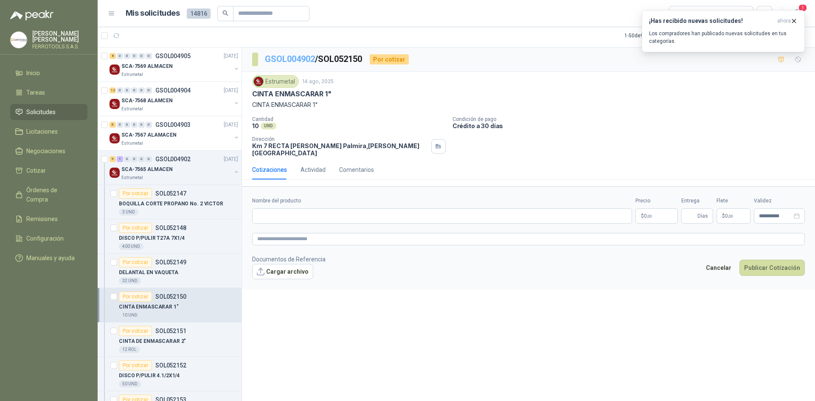
click at [300, 57] on link "GSOL004902" at bounding box center [290, 59] width 50 height 10
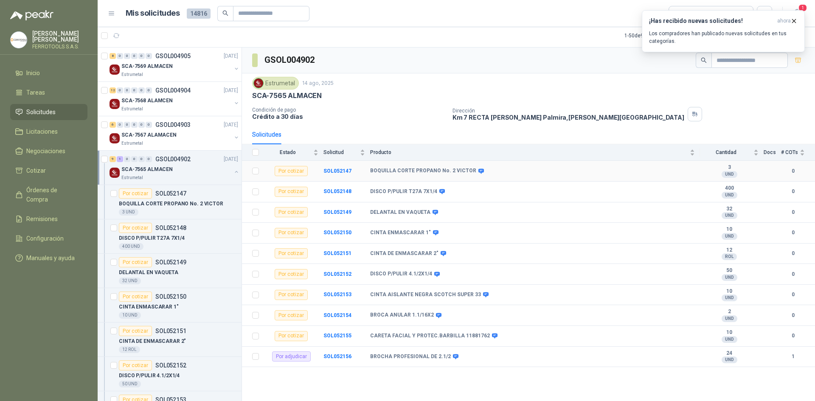
click at [479, 172] on icon at bounding box center [482, 171] width 6 height 5
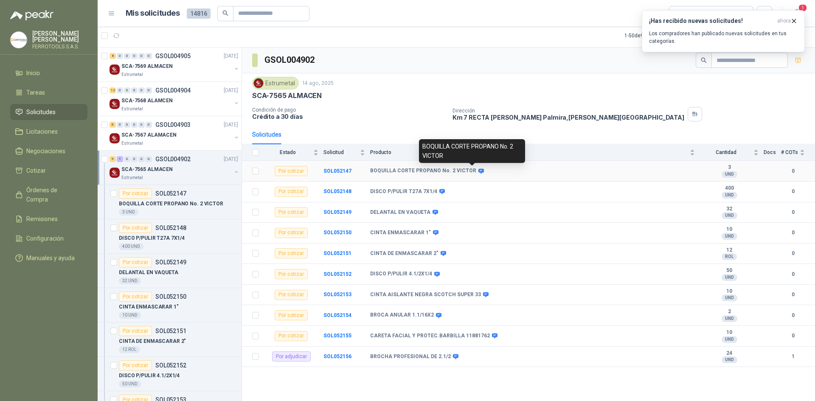
click at [447, 155] on div "BOQUILLA CORTE PROPANO No. 2 VICTOR" at bounding box center [472, 151] width 106 height 24
drag, startPoint x: 496, startPoint y: 147, endPoint x: 490, endPoint y: 147, distance: 5.1
click at [490, 147] on div "BOQUILLA CORTE PROPANO No. 2 VICTOR" at bounding box center [472, 151] width 106 height 24
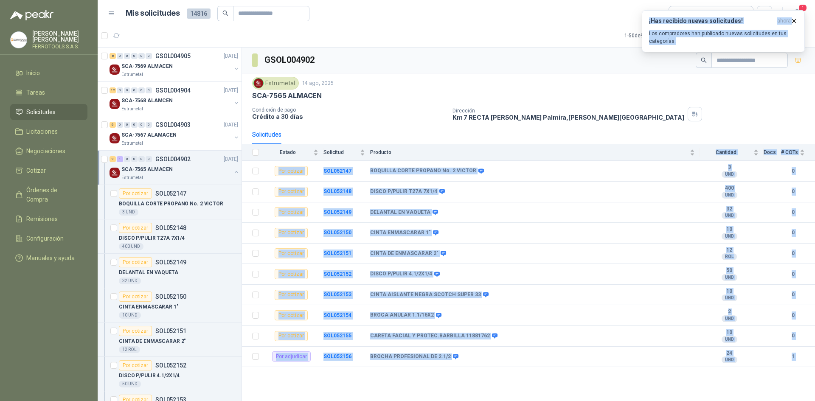
drag, startPoint x: 498, startPoint y: 146, endPoint x: 419, endPoint y: 169, distance: 83.1
click at [431, 156] on body "HERNAN RUALES FERROTOOLS S.A.S. Inicio Tareas Solicitudes Licitaciones Negociac…" at bounding box center [407, 200] width 815 height 401
click at [418, 169] on b "BOQUILLA CORTE PROPANO No. 2 VICTOR" at bounding box center [423, 171] width 106 height 7
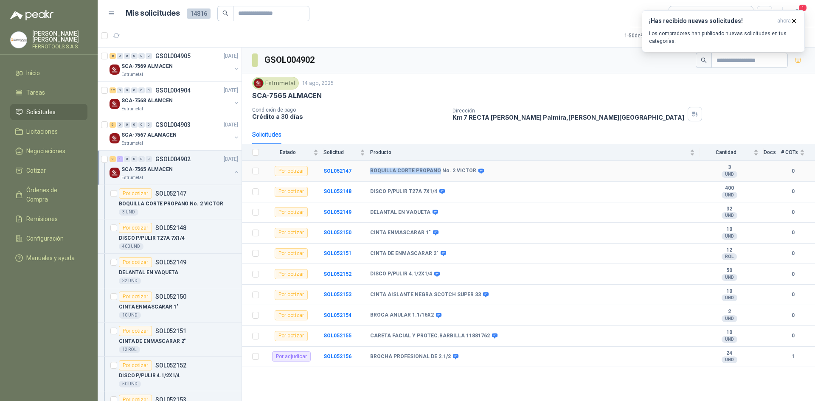
drag, startPoint x: 436, startPoint y: 169, endPoint x: 370, endPoint y: 168, distance: 66.2
click at [370, 168] on b "BOQUILLA CORTE PROPANO No. 2 VICTOR" at bounding box center [423, 171] width 106 height 7
copy b "BOQUILLA CORTE PROPANO"
click at [233, 172] on button "button" at bounding box center [236, 172] width 7 height 7
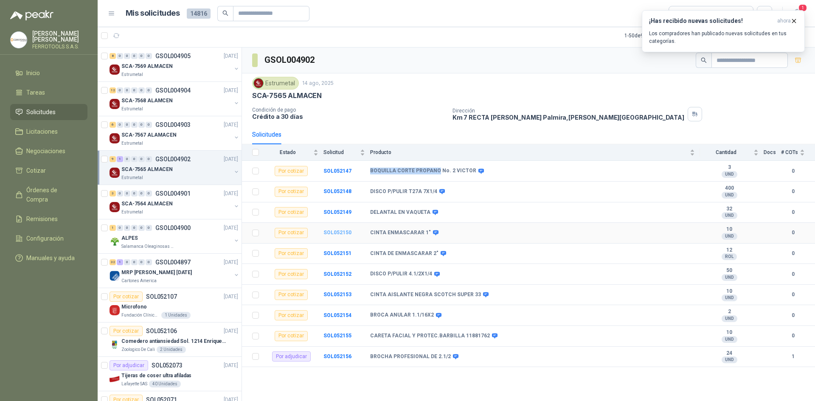
click at [346, 234] on b "SOL052150" at bounding box center [338, 233] width 28 height 6
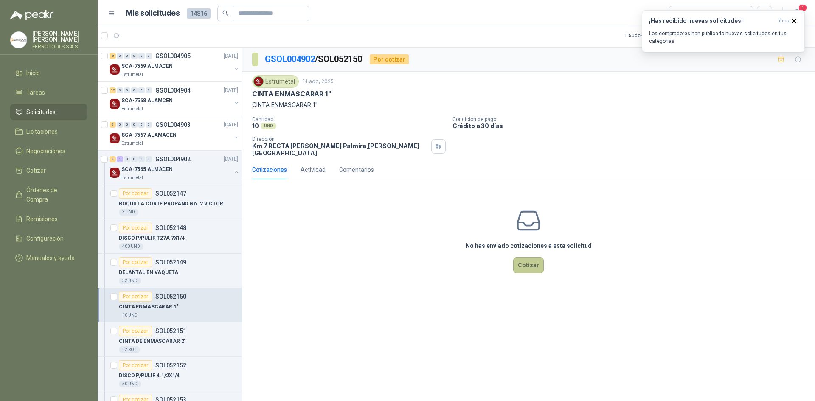
click at [529, 262] on button "Cotizar" at bounding box center [528, 265] width 31 height 16
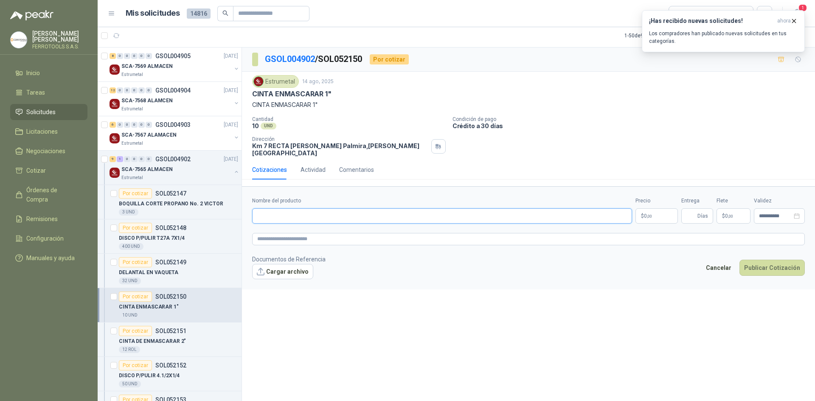
click at [329, 211] on input "Nombre del producto" at bounding box center [442, 215] width 380 height 15
paste input "**********"
type input "**********"
click at [292, 233] on textarea at bounding box center [528, 239] width 553 height 12
paste textarea "**********"
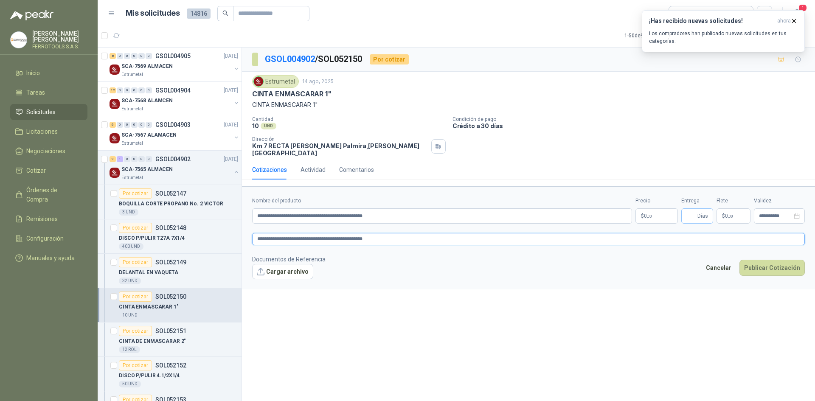
type textarea "**********"
click at [690, 209] on input "Entrega" at bounding box center [691, 216] width 9 height 14
type input "*"
click at [656, 212] on p "$ 0 ,00" at bounding box center [657, 215] width 42 height 15
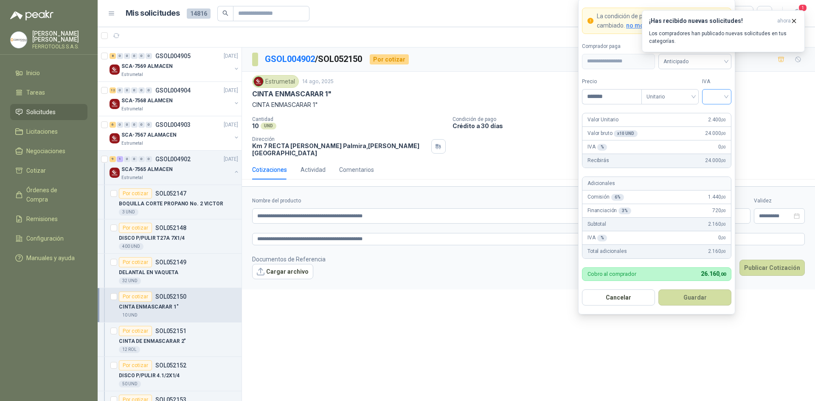
type input "*******"
drag, startPoint x: 719, startPoint y: 89, endPoint x: 717, endPoint y: 101, distance: 11.7
click at [719, 90] on input "search" at bounding box center [716, 96] width 19 height 13
click at [710, 118] on div "19%" at bounding box center [717, 114] width 16 height 9
click at [704, 291] on button "Guardar" at bounding box center [695, 298] width 73 height 16
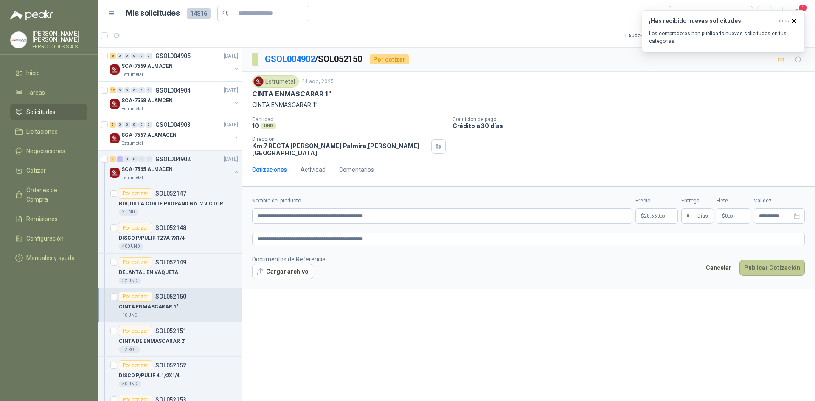
click at [758, 260] on button "Publicar Cotización" at bounding box center [772, 268] width 65 height 16
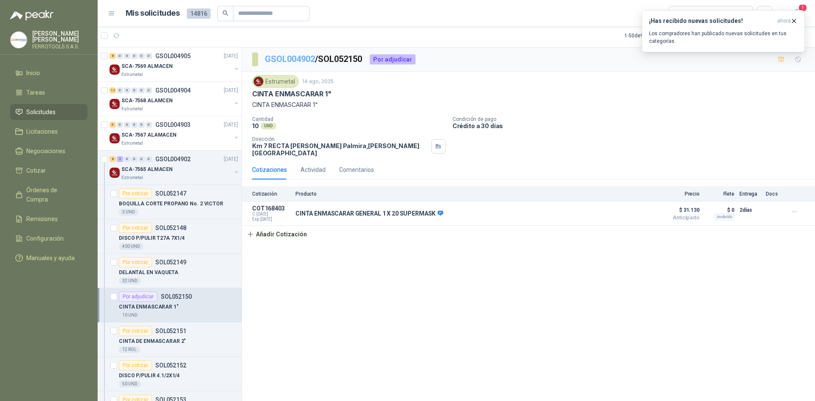
click at [303, 60] on link "GSOL004902" at bounding box center [290, 59] width 50 height 10
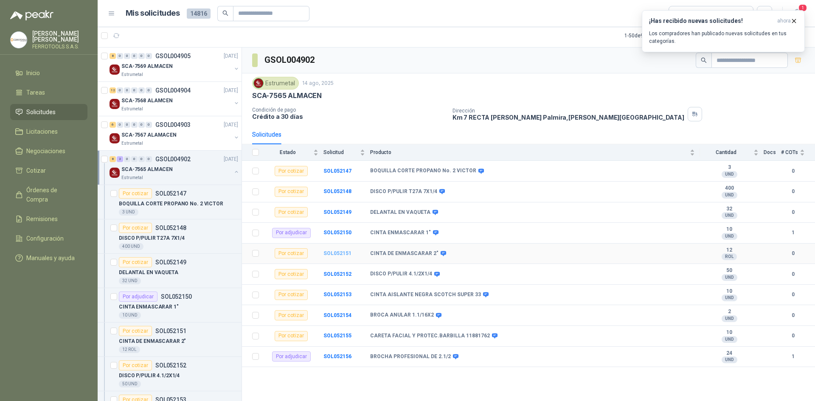
click at [335, 256] on b "SOL052151" at bounding box center [338, 254] width 28 height 6
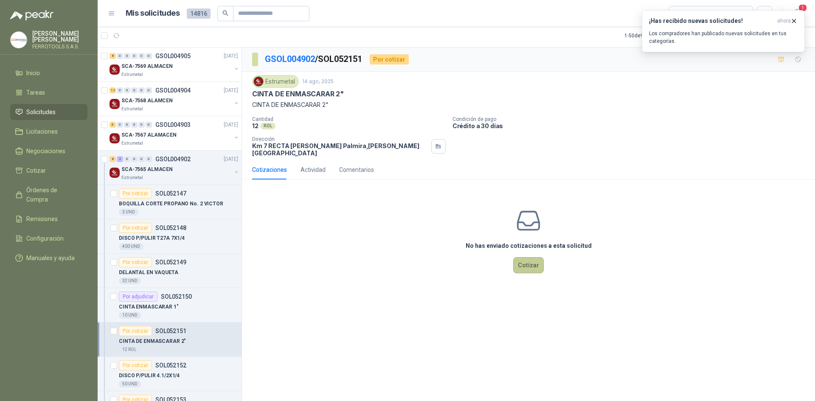
click at [532, 261] on button "Cotizar" at bounding box center [528, 265] width 31 height 16
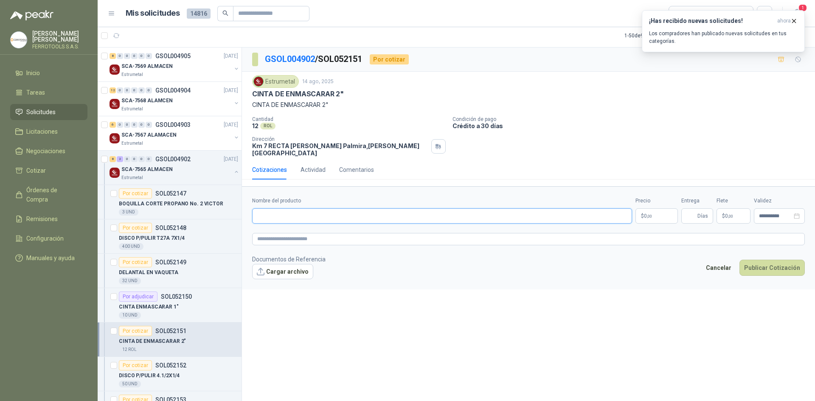
click at [364, 213] on input "Nombre del producto" at bounding box center [442, 215] width 380 height 15
paste input "**********"
type input "**********"
click at [315, 236] on textarea at bounding box center [528, 239] width 553 height 12
paste textarea "**********"
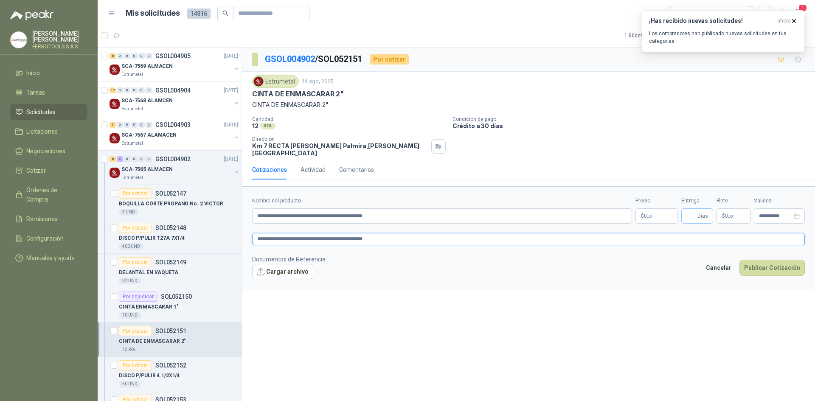
type textarea "**********"
click at [687, 209] on input "Entrega" at bounding box center [691, 216] width 9 height 14
type input "*"
click at [659, 211] on p "$ 0 ,00" at bounding box center [657, 215] width 42 height 15
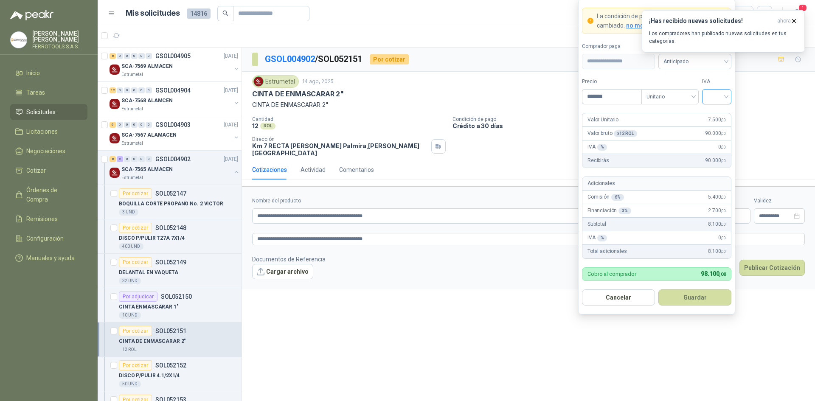
type input "*******"
drag, startPoint x: 726, startPoint y: 96, endPoint x: 729, endPoint y: 105, distance: 9.5
click at [726, 97] on input "search" at bounding box center [716, 96] width 19 height 13
click at [724, 113] on div "19%" at bounding box center [717, 114] width 16 height 9
click at [680, 300] on button "Guardar" at bounding box center [695, 298] width 73 height 16
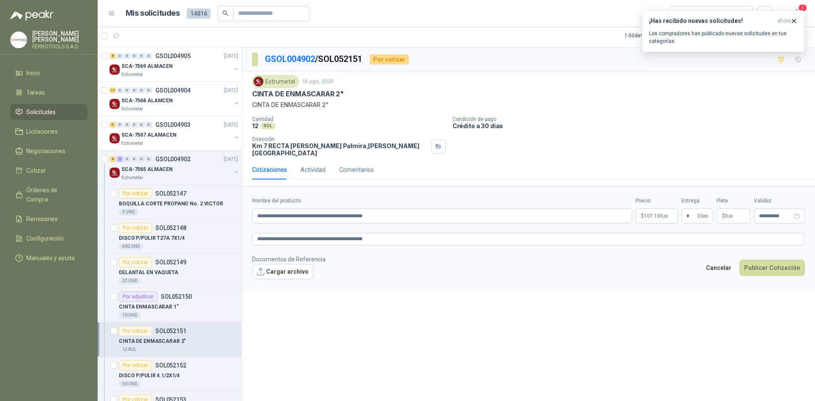
click at [753, 270] on div "Cancelar Publicar Cotización" at bounding box center [753, 270] width 104 height 20
click at [754, 260] on button "Publicar Cotización" at bounding box center [772, 268] width 65 height 16
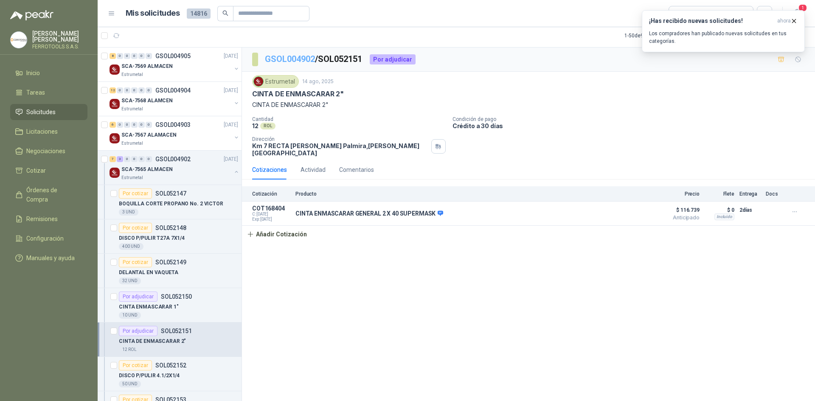
click at [291, 55] on link "GSOL004902" at bounding box center [290, 59] width 50 height 10
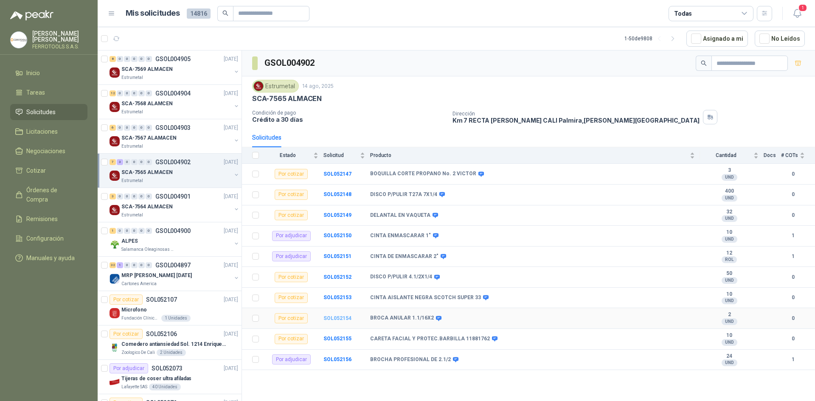
click at [337, 320] on b "SOL052154" at bounding box center [338, 318] width 28 height 6
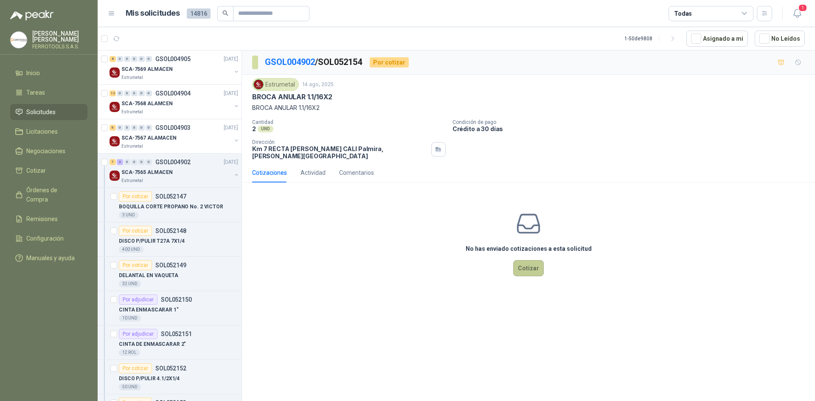
click at [525, 267] on button "Cotizar" at bounding box center [528, 268] width 31 height 16
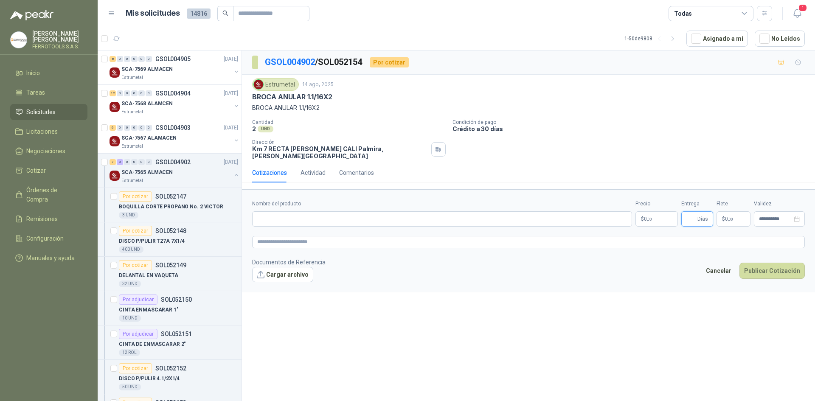
click at [687, 213] on input "Entrega" at bounding box center [691, 219] width 9 height 14
type input "*"
click at [350, 212] on input "Nombre del producto" at bounding box center [442, 218] width 380 height 15
type input "*"
drag, startPoint x: 367, startPoint y: 213, endPoint x: 158, endPoint y: 200, distance: 208.9
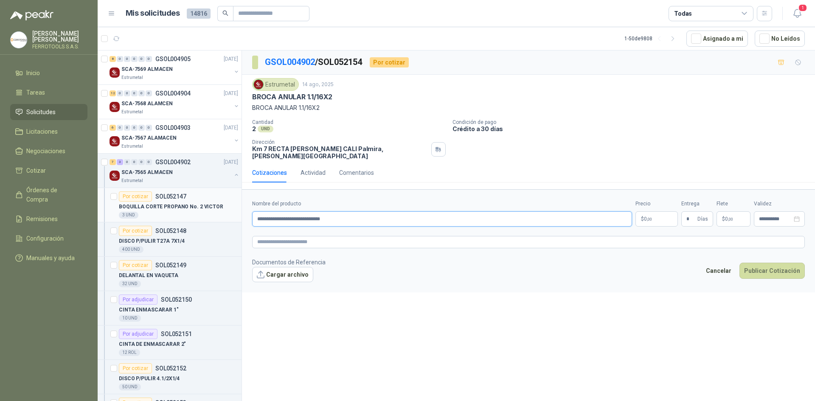
click at [158, 200] on div "8 0 0 0 0 0 GSOL004905 14/08/25 SCA-7569 ALMACEN Estrumetal 12 0 0 0 0 0 GSOL00…" at bounding box center [457, 227] width 718 height 354
type input "**********"
click at [326, 237] on textarea at bounding box center [528, 242] width 553 height 12
paste textarea "**********"
type textarea "**********"
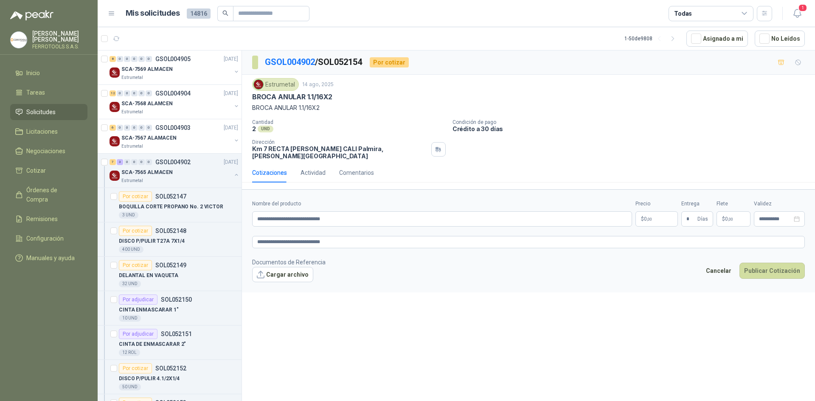
click at [646, 210] on body "HERNAN RUALES FERROTOOLS S.A.S. Inicio Tareas Solicitudes Licitaciones Negociac…" at bounding box center [407, 200] width 815 height 401
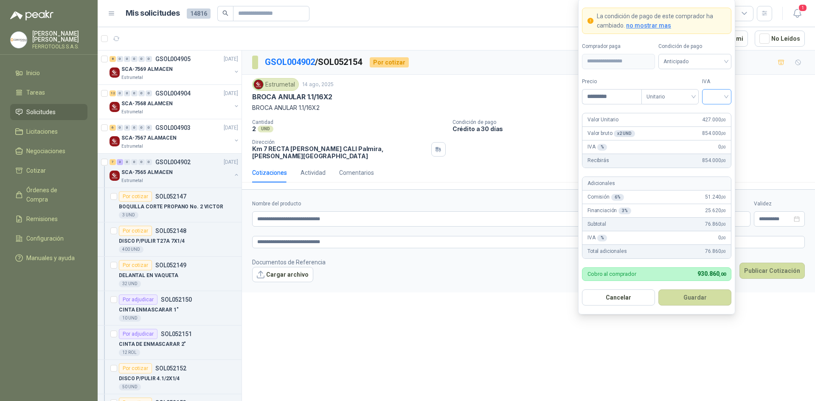
type input "*********"
click at [718, 98] on input "search" at bounding box center [716, 96] width 19 height 13
click at [719, 117] on div "19%" at bounding box center [717, 114] width 16 height 9
click at [715, 302] on button "Guardar" at bounding box center [695, 298] width 73 height 16
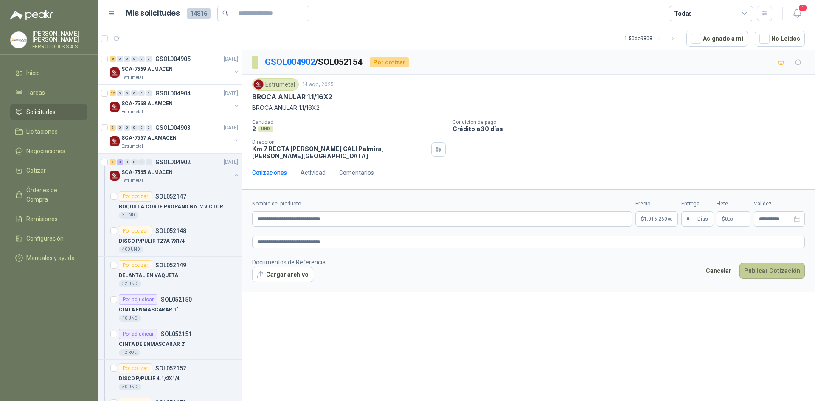
click at [773, 273] on button "Publicar Cotización" at bounding box center [772, 271] width 65 height 16
